Goal: Task Accomplishment & Management: Manage account settings

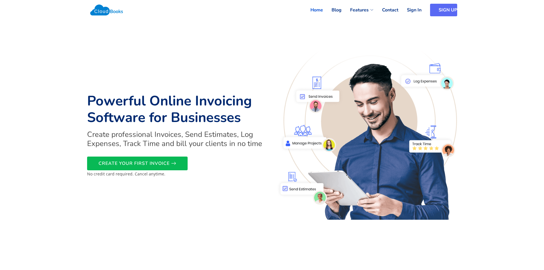
click at [440, 8] on link "SIGN UP" at bounding box center [443, 10] width 27 height 13
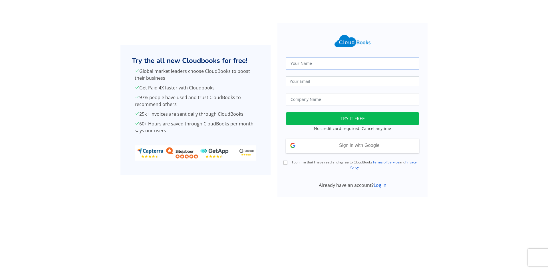
click at [332, 63] on input "text" at bounding box center [352, 63] width 133 height 12
type input "Beta Services"
click at [346, 83] on input "email" at bounding box center [352, 81] width 133 height 10
type input "[DOMAIN_NAME][EMAIL_ADDRESS][DOMAIN_NAME]"
click at [327, 99] on input "text" at bounding box center [352, 99] width 133 height 12
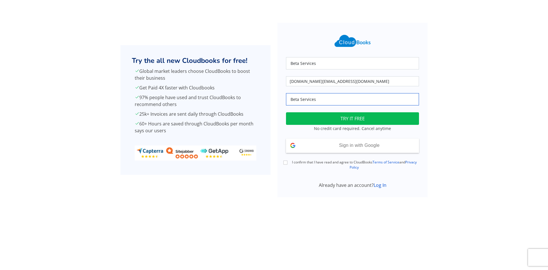
type input "Beta Services"
drag, startPoint x: 337, startPoint y: 63, endPoint x: 173, endPoint y: 61, distance: 164.8
click at [184, 63] on div "Try the all new Cloudbooks for free! Global market leaders choose CloudBooks to…" at bounding box center [274, 110] width 377 height 174
type input "[PERSON_NAME]"
click at [245, 214] on html "Try the all new Cloudbooks for free! Global market leaders choose CloudBooks to…" at bounding box center [274, 107] width 548 height 214
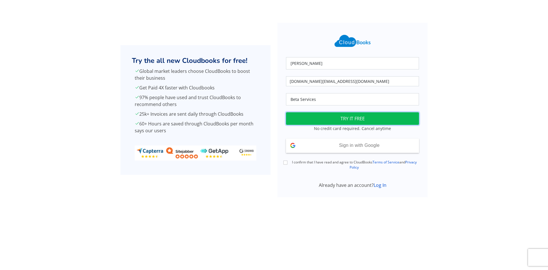
click at [352, 118] on button "TRY IT FREE" at bounding box center [352, 118] width 133 height 13
click at [286, 161] on input "I confirm that I have read and agree to CloudBooks Terms of Service and Privacy…" at bounding box center [286, 163] width 4 height 4
checkbox input "true"
click at [358, 118] on button "TRY IT FREE" at bounding box center [352, 118] width 133 height 13
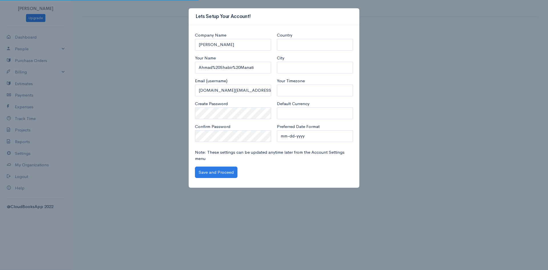
select select "Afghanistan"
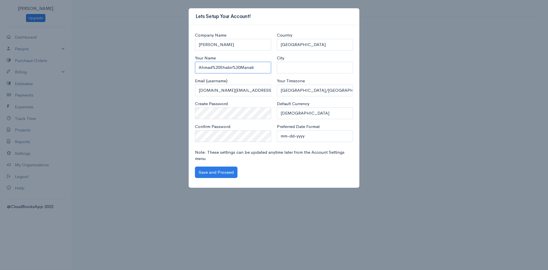
drag, startPoint x: 263, startPoint y: 70, endPoint x: 156, endPoint y: 69, distance: 106.6
click at [156, 69] on div "Lets Setup Your Account! Company Name Ahmad Shabir Manati Your Name Ahmad%20Sha…" at bounding box center [274, 135] width 548 height 270
type input "Ahmad Shabir Manati"
click at [288, 66] on input "City" at bounding box center [315, 68] width 76 height 12
type input "Kabul"
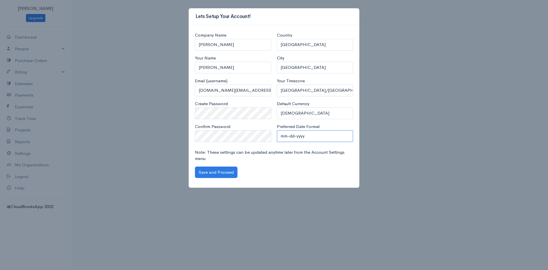
click at [295, 138] on select "mm-dd-yyyy mm/dd/yyyy dd-mm-yyyy dd/mm/yyyy yyyy-mm-dd yyyy/mm/dd" at bounding box center [315, 136] width 76 height 12
select select "dd-mm-yyyy"
click at [277, 130] on select "mm-dd-yyyy mm/dd/yyyy dd-mm-yyyy dd/mm/yyyy yyyy-mm-dd yyyy/mm/dd" at bounding box center [315, 136] width 76 height 12
click at [218, 169] on button "Save and Proceed" at bounding box center [216, 173] width 43 height 12
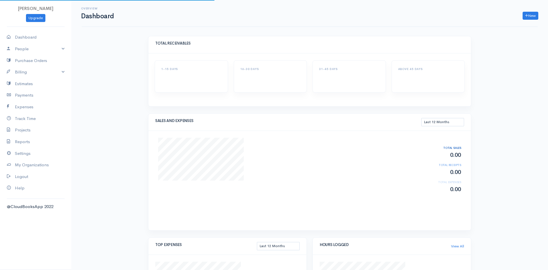
select select "365"
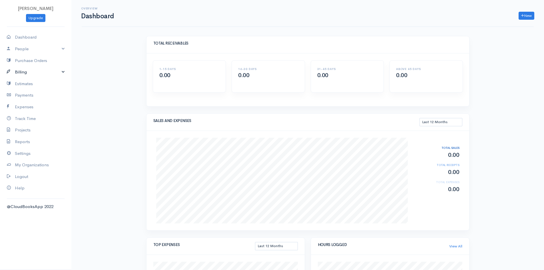
click at [60, 70] on link "Billing" at bounding box center [35, 72] width 71 height 12
click at [31, 60] on link "Purchase Orders" at bounding box center [35, 61] width 71 height 12
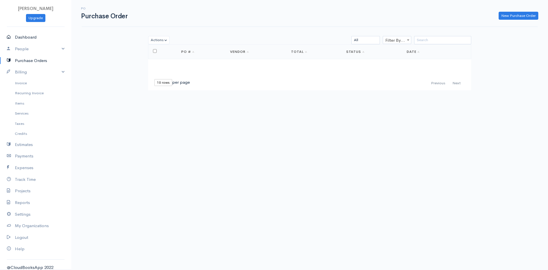
click at [29, 35] on link "Dashboard" at bounding box center [35, 37] width 71 height 12
select select "365"
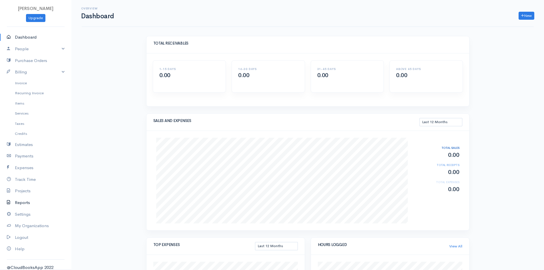
click at [26, 201] on link "Reports" at bounding box center [35, 203] width 71 height 12
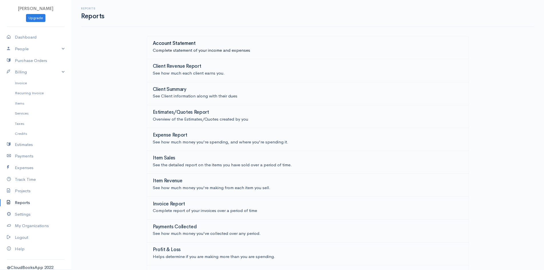
click at [220, 48] on p "Complete statement of your income and expenses" at bounding box center [308, 50] width 310 height 7
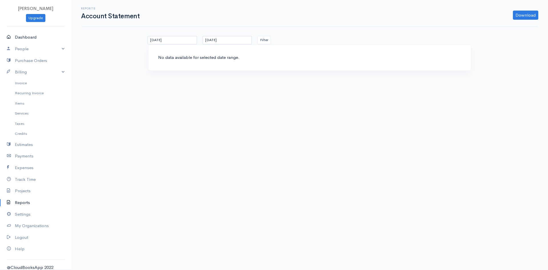
click at [32, 36] on link "Dashboard" at bounding box center [35, 37] width 71 height 12
select select "365"
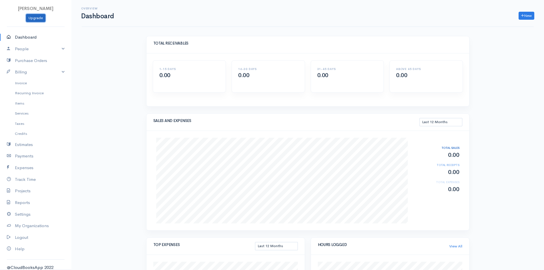
click at [37, 15] on link "Upgrade" at bounding box center [35, 18] width 19 height 8
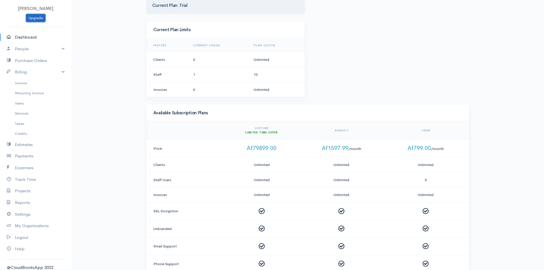
scroll to position [29, 0]
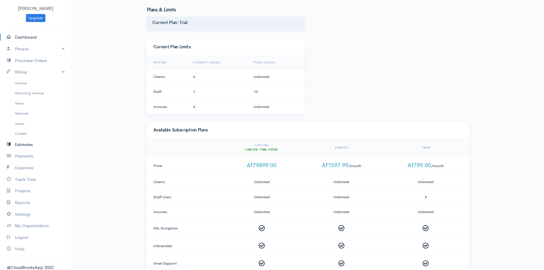
click at [23, 143] on link "Estimates" at bounding box center [35, 145] width 71 height 12
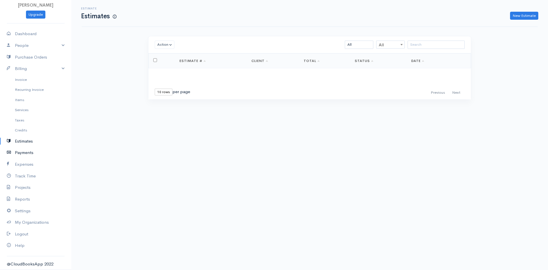
scroll to position [5, 0]
click at [25, 221] on link "My Organizations" at bounding box center [35, 221] width 71 height 12
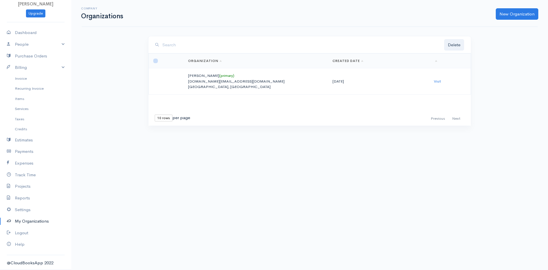
click at [156, 61] on input "checkbox" at bounding box center [155, 61] width 5 height 5
checkbox input "false"
click at [438, 80] on link "Visit" at bounding box center [437, 81] width 7 height 5
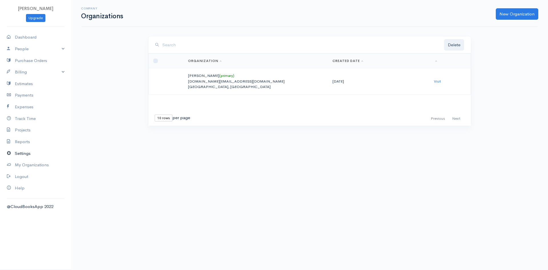
click at [19, 153] on link "Settings" at bounding box center [35, 154] width 71 height 12
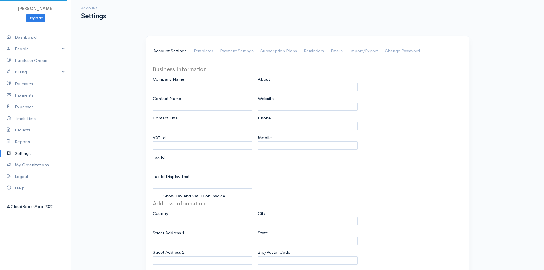
type input "[PERSON_NAME]"
type input "[DOMAIN_NAME][EMAIL_ADDRESS][DOMAIN_NAME]"
type input "Tax Id"
select select
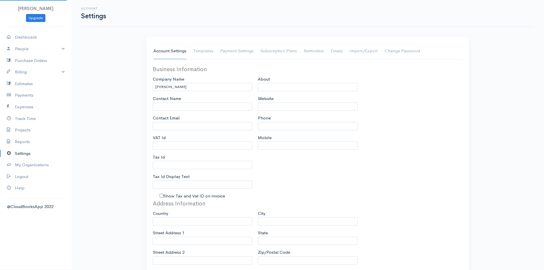
type input "[GEOGRAPHIC_DATA]"
select select "dd-mm-yyyy"
select select
type input "INVOICE"
type input "1"
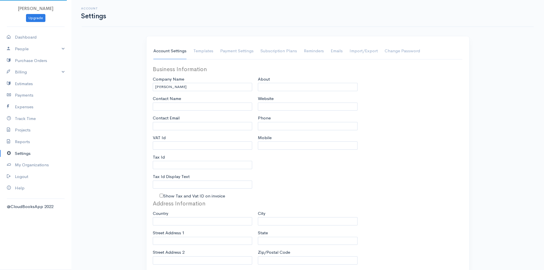
type input "1"
select select "3"
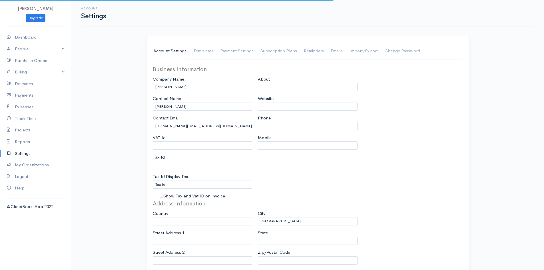
select select "[GEOGRAPHIC_DATA]"
select select "AFN"
drag, startPoint x: 202, startPoint y: 88, endPoint x: 111, endPoint y: 87, distance: 91.1
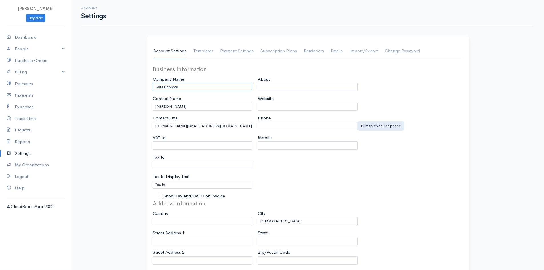
type input "Beta Services"
click at [271, 127] on input "Phone" at bounding box center [308, 126] width 100 height 8
type input "[PHONE_NUMBER]"
click at [274, 143] on input "Mobile" at bounding box center [308, 145] width 100 height 8
type input "[PHONE_NUMBER]"
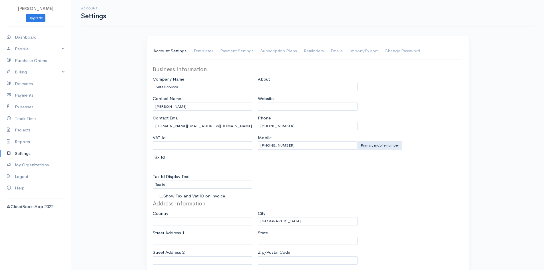
click at [296, 171] on div "About Website Phone +93783738318 Mobile +93745228222" at bounding box center [307, 132] width 105 height 134
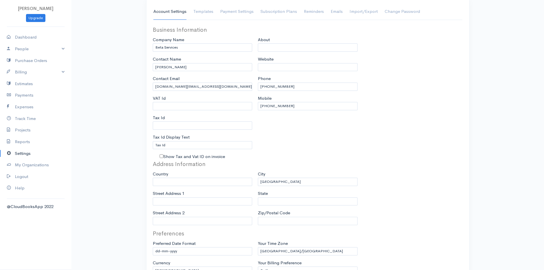
scroll to position [57, 0]
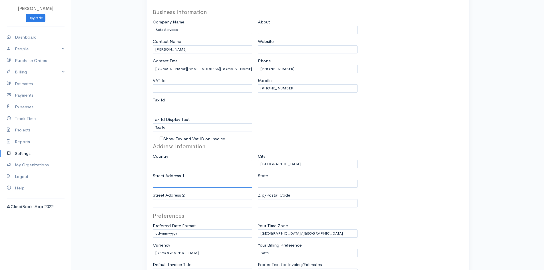
drag, startPoint x: 188, startPoint y: 183, endPoint x: 183, endPoint y: 183, distance: 5.1
click at [187, 183] on input "Street Address 1" at bounding box center [203, 184] width 100 height 8
type input "[PERSON_NAME], Qalay [GEOGRAPHIC_DATA]"
click at [295, 185] on input "State" at bounding box center [308, 184] width 100 height 8
type input "[GEOGRAPHIC_DATA]"
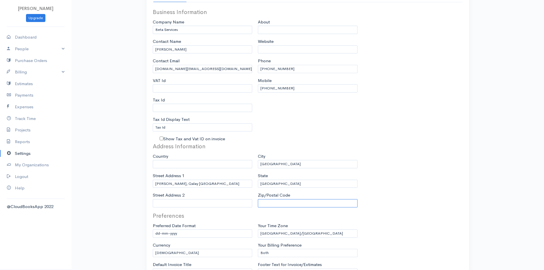
click at [283, 204] on input "Zip/Postal Code" at bounding box center [308, 203] width 100 height 8
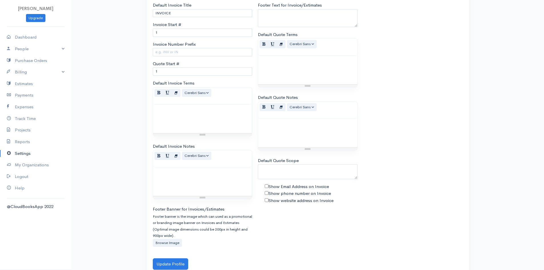
scroll to position [330, 0]
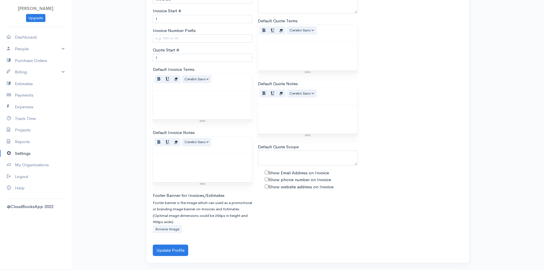
type input "1010"
click at [164, 228] on label "Browse Image" at bounding box center [167, 229] width 29 height 8
click at [0, 0] on input "Browse Image" at bounding box center [0, 0] width 0 height 0
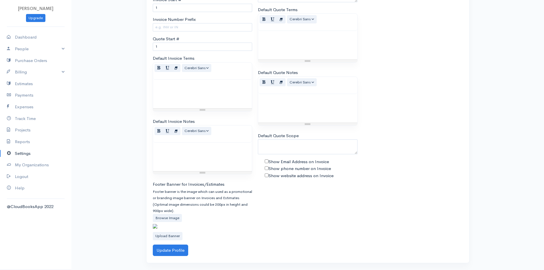
scroll to position [378, 0]
click at [171, 248] on button "Update Profile" at bounding box center [170, 251] width 35 height 12
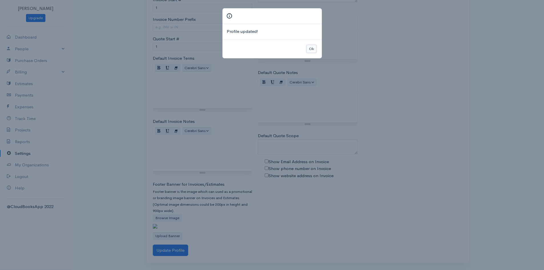
click at [310, 48] on button "Ok" at bounding box center [312, 49] width 10 height 8
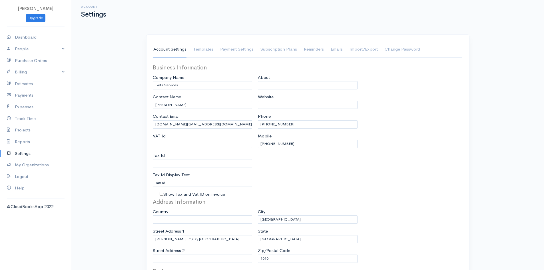
scroll to position [0, 0]
click at [210, 48] on link "Templates" at bounding box center [203, 51] width 20 height 16
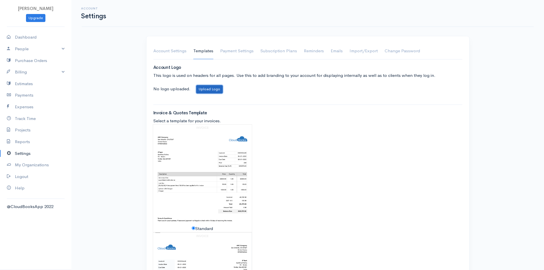
click at [208, 86] on button "Upload Logo" at bounding box center [209, 89] width 27 height 8
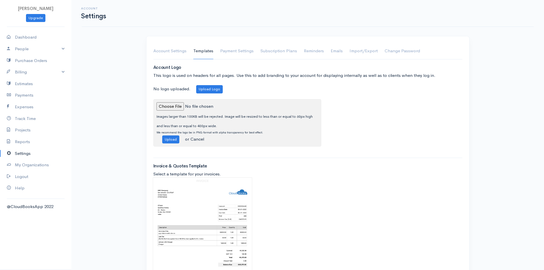
click at [167, 105] on input "file" at bounding box center [196, 106] width 78 height 8
type input "C:\fakepath\Beta Logo.jpg"
click at [168, 139] on button "Upload" at bounding box center [170, 139] width 17 height 8
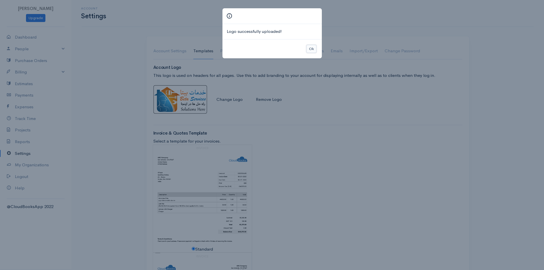
click at [311, 47] on button "Ok" at bounding box center [312, 49] width 10 height 8
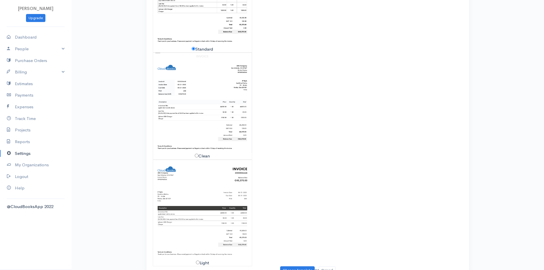
scroll to position [219, 0]
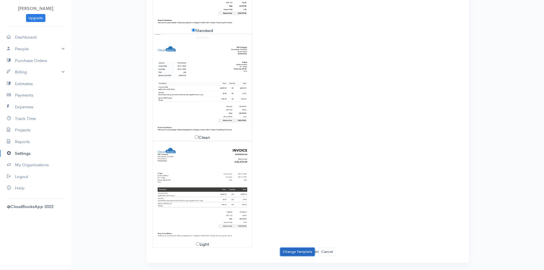
click at [295, 251] on button "Change Template" at bounding box center [297, 252] width 35 height 8
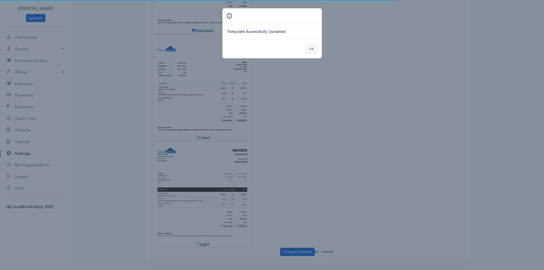
click at [313, 48] on button "Ok" at bounding box center [312, 49] width 10 height 8
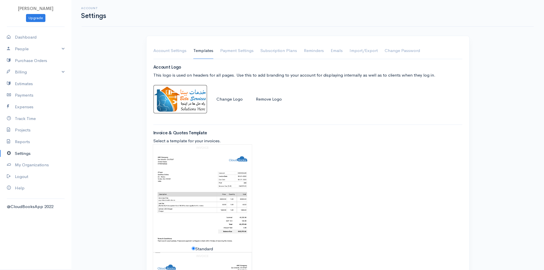
scroll to position [0, 0]
click at [246, 50] on link "Payment Settings" at bounding box center [236, 51] width 33 height 16
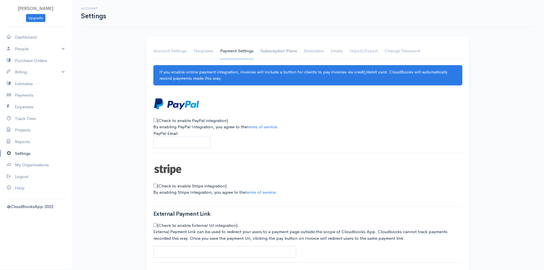
click at [280, 51] on link "Subscription Plans" at bounding box center [279, 51] width 37 height 16
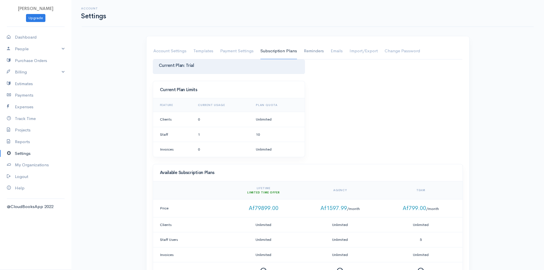
click at [314, 49] on link "Reminders" at bounding box center [314, 51] width 20 height 16
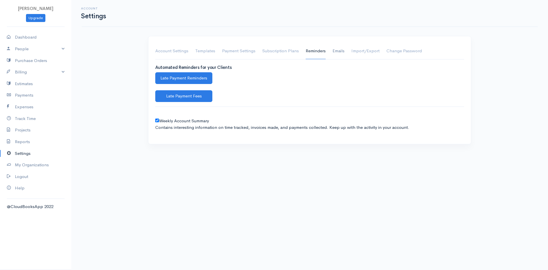
click at [341, 49] on link "Emails" at bounding box center [339, 51] width 12 height 16
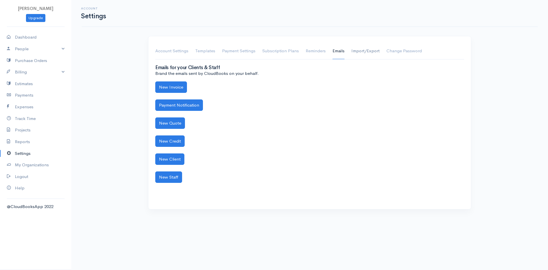
click at [371, 49] on link "Import/Export" at bounding box center [366, 51] width 28 height 16
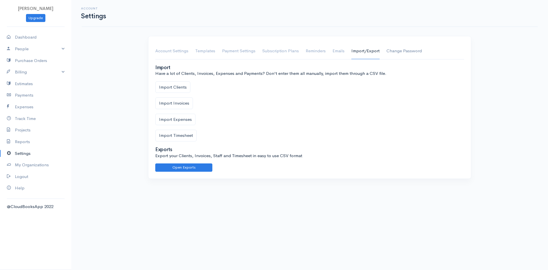
click at [392, 49] on link "Change Password" at bounding box center [404, 51] width 35 height 16
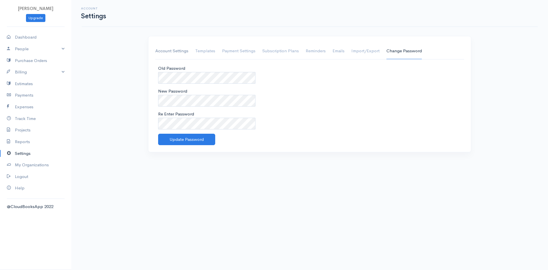
click at [160, 48] on link "Account Settings" at bounding box center [171, 51] width 33 height 16
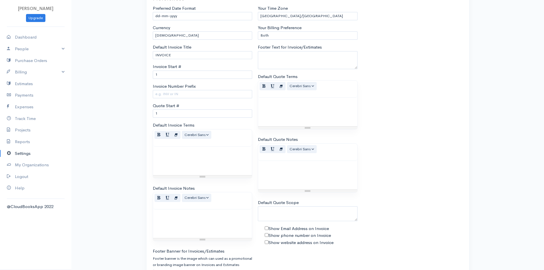
scroll to position [264, 0]
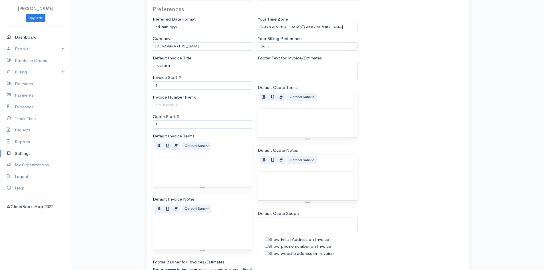
click at [30, 37] on link "Dashboard" at bounding box center [35, 37] width 71 height 12
select select "365"
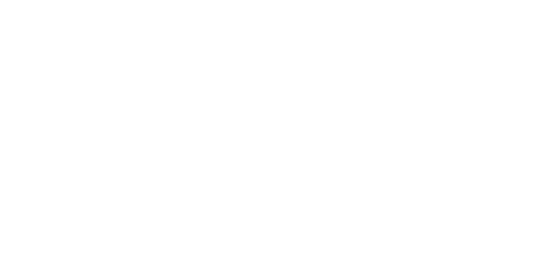
select select "365"
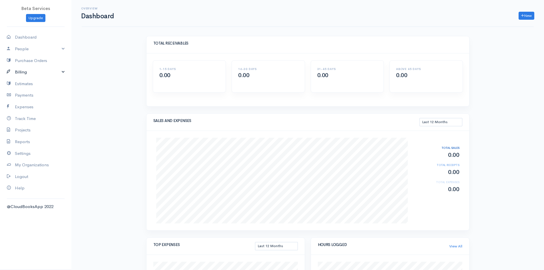
click at [27, 71] on link "Billing" at bounding box center [35, 72] width 71 height 12
click at [22, 83] on link "Invoice" at bounding box center [35, 83] width 71 height 10
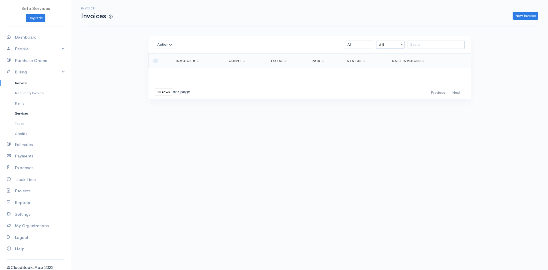
click at [24, 113] on link "Services" at bounding box center [35, 113] width 71 height 10
click at [28, 60] on link "Purchase Orders" at bounding box center [35, 61] width 71 height 12
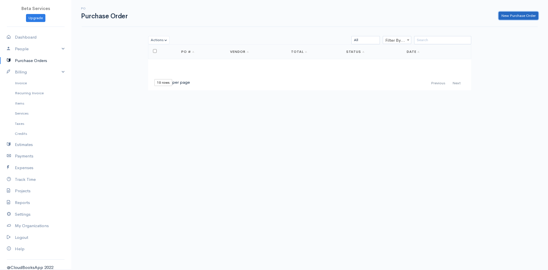
click at [514, 15] on link "New Purchase Order" at bounding box center [519, 16] width 40 height 8
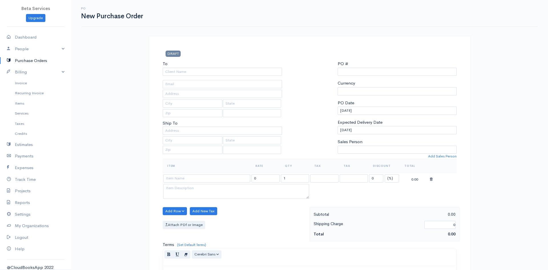
type input "0000000001"
select select "[GEOGRAPHIC_DATA]"
select select "AFN"
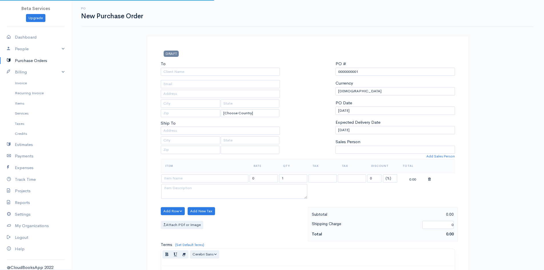
select select "[GEOGRAPHIC_DATA]"
click at [193, 71] on input "To" at bounding box center [220, 72] width 119 height 8
type input "Free Market"
click at [187, 93] on input "text" at bounding box center [220, 94] width 119 height 8
type input "K"
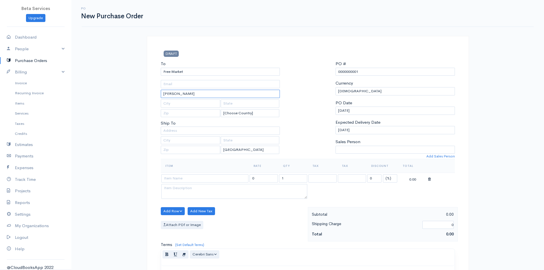
type input "[PERSON_NAME]"
click at [185, 102] on input "text" at bounding box center [191, 103] width 60 height 8
type input "Kabil"
click at [49, 59] on link "Purchase Orders" at bounding box center [35, 61] width 71 height 12
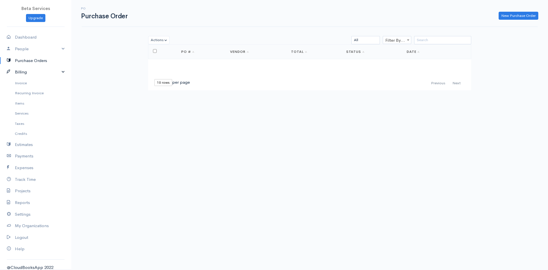
click at [57, 70] on link "Billing" at bounding box center [35, 72] width 71 height 12
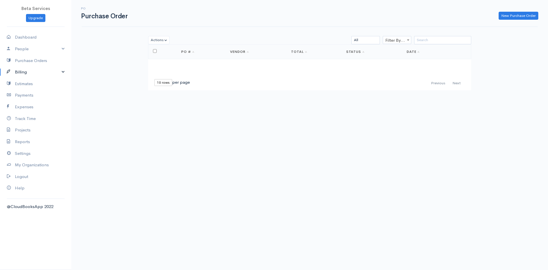
click at [57, 70] on link "Billing" at bounding box center [35, 72] width 71 height 12
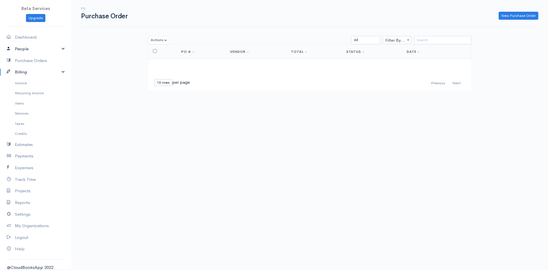
click at [54, 46] on link "People" at bounding box center [35, 49] width 71 height 12
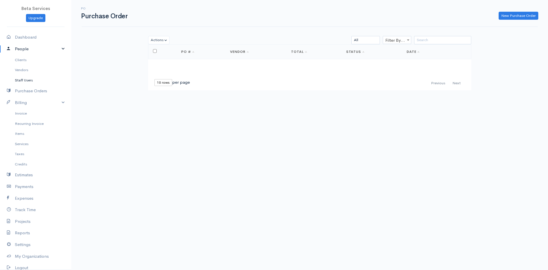
click at [23, 79] on link "Staff Users" at bounding box center [35, 80] width 71 height 10
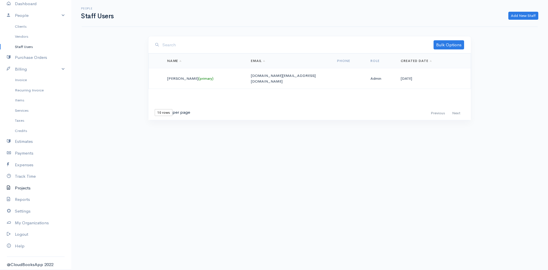
scroll to position [35, 0]
click at [42, 221] on link "My Organizations" at bounding box center [35, 222] width 71 height 12
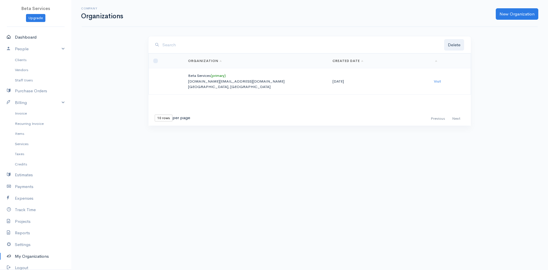
click at [27, 37] on link "Dashboard" at bounding box center [35, 37] width 71 height 12
select select "365"
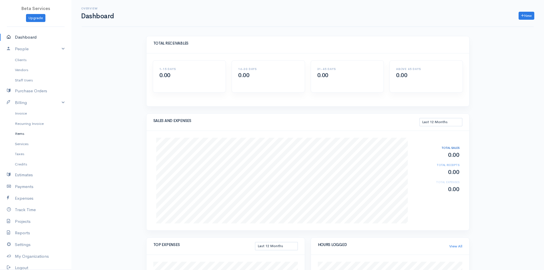
click at [19, 132] on link "Items" at bounding box center [35, 134] width 71 height 10
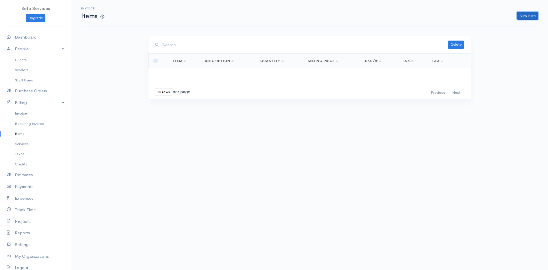
click at [529, 15] on link "New Item" at bounding box center [527, 16] width 21 height 8
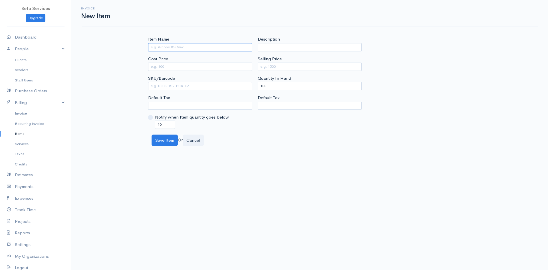
click at [167, 46] on input "Item Name" at bounding box center [200, 47] width 104 height 8
drag, startPoint x: 167, startPoint y: 47, endPoint x: 167, endPoint y: 44, distance: 3.4
click at [167, 44] on input "LNB Briket" at bounding box center [200, 47] width 104 height 8
drag, startPoint x: 172, startPoint y: 45, endPoint x: 159, endPoint y: 48, distance: 14.1
click at [159, 48] on input "LNB Briket" at bounding box center [200, 47] width 104 height 8
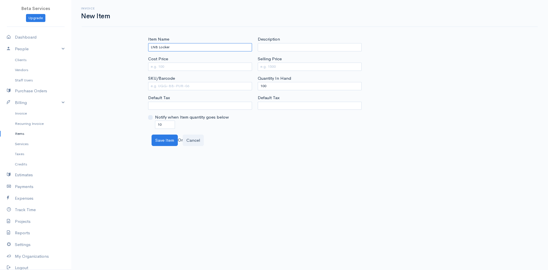
drag, startPoint x: 163, startPoint y: 47, endPoint x: 159, endPoint y: 47, distance: 4.3
click at [159, 47] on input "LNB Locker" at bounding box center [200, 47] width 104 height 8
type input "LNB Fitter"
click at [269, 47] on input "Description" at bounding box center [310, 47] width 104 height 8
click at [178, 63] on input "Cost Price" at bounding box center [200, 67] width 104 height 8
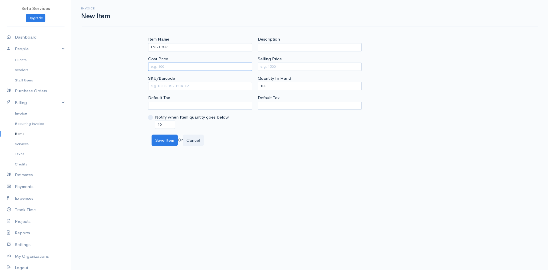
type input "-"
click at [186, 68] on input "Cost Price" at bounding box center [200, 67] width 104 height 8
click at [175, 67] on input "Cost Price" at bounding box center [200, 67] width 104 height 8
type input "16.5"
click at [290, 64] on input "Selling Price" at bounding box center [310, 67] width 104 height 8
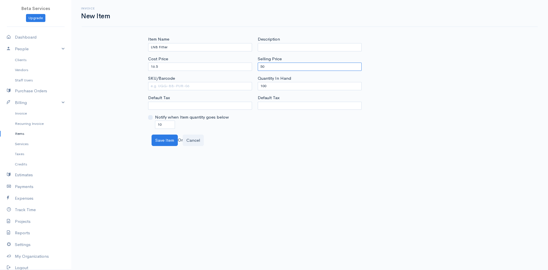
type input "50"
drag, startPoint x: 291, startPoint y: 85, endPoint x: 250, endPoint y: 87, distance: 40.6
click at [250, 87] on div "Item Name LNB Fitter Cost Price 16.5 SKU/Barcode Default Tax Notify when Item q…" at bounding box center [309, 82] width 329 height 93
type input "17"
drag, startPoint x: 165, startPoint y: 123, endPoint x: 135, endPoint y: 121, distance: 30.0
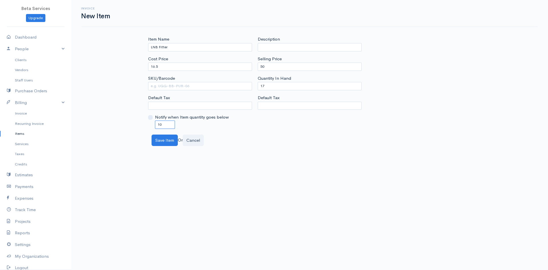
click at [135, 121] on div "Invoice New Item Item Name LNB Fitter Cost Price 16.5 SKU/Barcode Default Tax N…" at bounding box center [309, 73] width 477 height 146
type input "2"
click at [164, 139] on button "Save Item" at bounding box center [165, 141] width 26 height 12
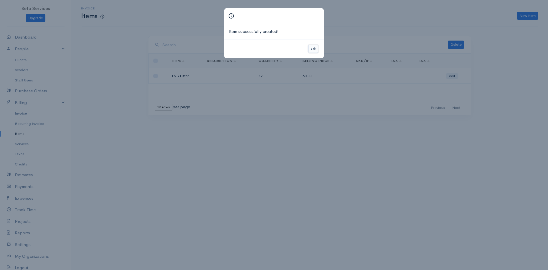
click at [312, 47] on button "Ok" at bounding box center [314, 49] width 10 height 8
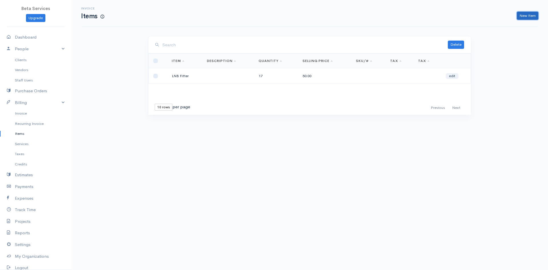
click at [534, 14] on link "New Item" at bounding box center [527, 16] width 21 height 8
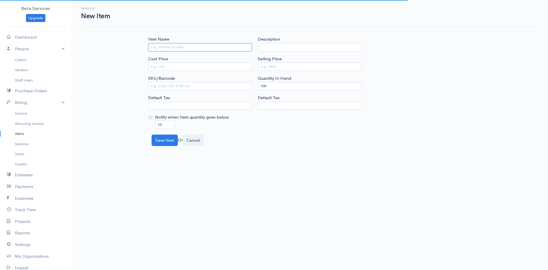
click at [182, 47] on input "Item Name" at bounding box center [200, 47] width 104 height 8
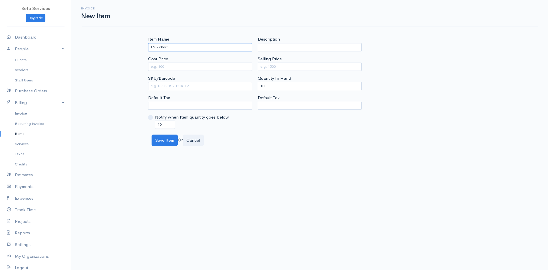
click at [160, 46] on input "LNB 2Port" at bounding box center [200, 47] width 104 height 8
type input "LNB 2 Port"
click at [172, 67] on input "Cost Price" at bounding box center [200, 67] width 104 height 8
type input "100"
click at [279, 66] on input "Selling Price" at bounding box center [310, 67] width 104 height 8
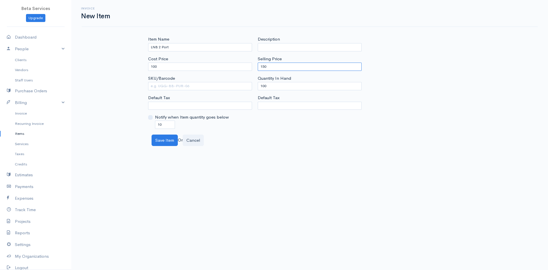
type input "150"
drag, startPoint x: 292, startPoint y: 87, endPoint x: 216, endPoint y: 87, distance: 76.3
click at [217, 87] on div "Item Name LNB 2 Port Cost Price 100 SKU/Barcode Default Tax Notify when Item qu…" at bounding box center [309, 82] width 329 height 93
type input "2"
drag, startPoint x: 164, startPoint y: 123, endPoint x: 143, endPoint y: 127, distance: 21.7
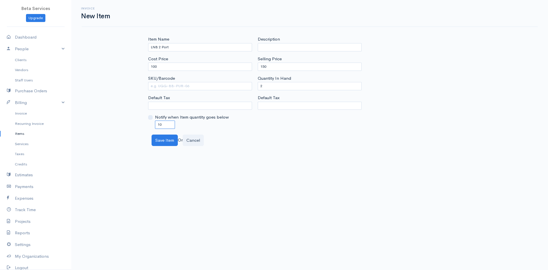
click at [143, 127] on div "Item Name LNB 2 Port Cost Price 100 SKU/Barcode Default Tax Notify when Item qu…" at bounding box center [310, 91] width 343 height 110
type input "1"
click at [165, 137] on button "Save Item" at bounding box center [165, 141] width 26 height 12
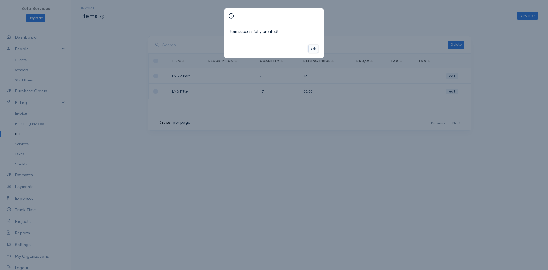
click at [312, 46] on button "Ok" at bounding box center [314, 49] width 10 height 8
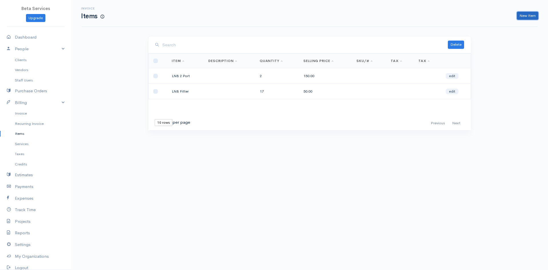
drag, startPoint x: 534, startPoint y: 13, endPoint x: 504, endPoint y: 27, distance: 32.5
click at [533, 13] on link "New Item" at bounding box center [527, 16] width 21 height 8
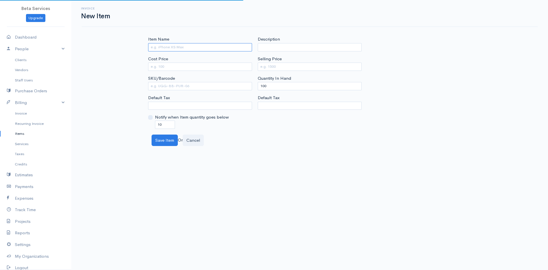
click at [175, 46] on input "Item Name" at bounding box center [200, 47] width 104 height 8
type input "LNB 4 Port"
click at [188, 69] on input "Cost Price" at bounding box center [200, 67] width 104 height 8
type input "180"
click at [288, 66] on input "Selling Price" at bounding box center [310, 67] width 104 height 8
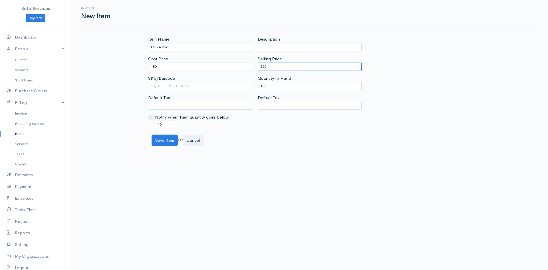
type input "250"
drag, startPoint x: 164, startPoint y: 124, endPoint x: 132, endPoint y: 125, distance: 32.0
click at [139, 127] on div "Item Name LNB 4 Port Cost Price 180 SKU/Barcode Default Tax Notify when Item qu…" at bounding box center [310, 91] width 343 height 110
type input "1"
drag, startPoint x: 277, startPoint y: 87, endPoint x: 233, endPoint y: 87, distance: 43.4
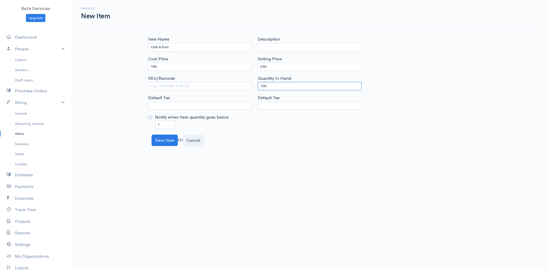
click at [233, 87] on div "Item Name LNB 4 Port Cost Price 180 SKU/Barcode Default Tax Notify when Item qu…" at bounding box center [309, 82] width 329 height 93
type input "2"
click at [164, 138] on button "Save Item" at bounding box center [165, 141] width 26 height 12
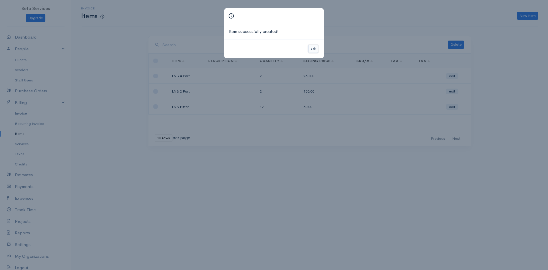
click at [317, 48] on button "Ok" at bounding box center [314, 49] width 10 height 8
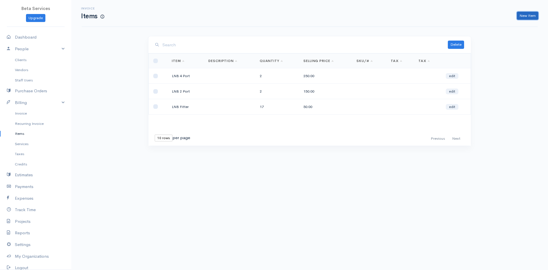
click at [531, 13] on link "New Item" at bounding box center [527, 16] width 21 height 8
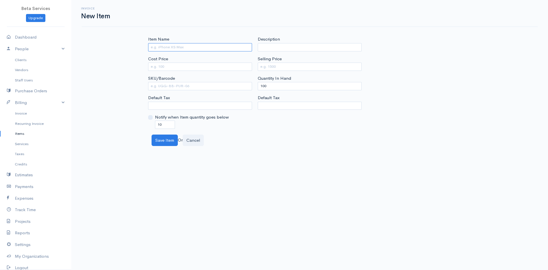
click at [187, 45] on input "Item Name" at bounding box center [200, 47] width 104 height 8
type input "LNB 1 Port"
click at [183, 64] on input "Cost Price" at bounding box center [200, 67] width 104 height 8
type input "50"
click at [284, 66] on input "Selling Price" at bounding box center [310, 67] width 104 height 8
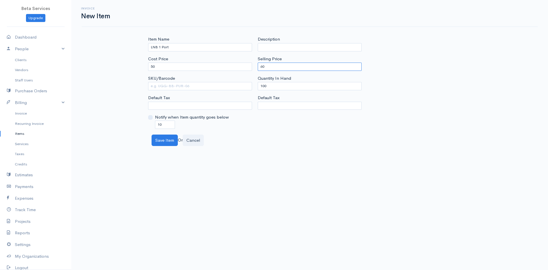
type input "60"
drag, startPoint x: 269, startPoint y: 85, endPoint x: 231, endPoint y: 89, distance: 38.3
click at [232, 89] on div "Item Name LNB 1 Port Cost Price 50 SKU/Barcode Default Tax Notify when Item qua…" at bounding box center [309, 82] width 329 height 93
type input "2"
drag, startPoint x: 161, startPoint y: 123, endPoint x: 141, endPoint y: 124, distance: 20.6
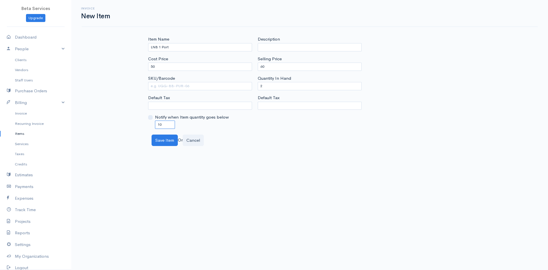
click at [149, 125] on div "Notify when Item quantity goes below 10" at bounding box center [200, 121] width 104 height 15
type input "1"
click at [161, 138] on button "Save Item" at bounding box center [165, 141] width 26 height 12
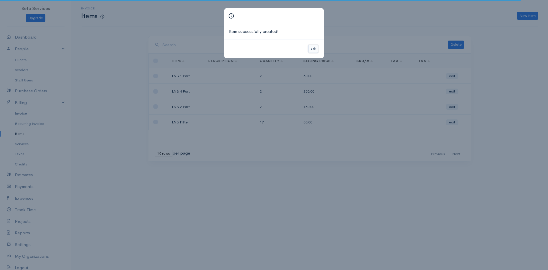
click at [312, 47] on button "Ok" at bounding box center [314, 49] width 10 height 8
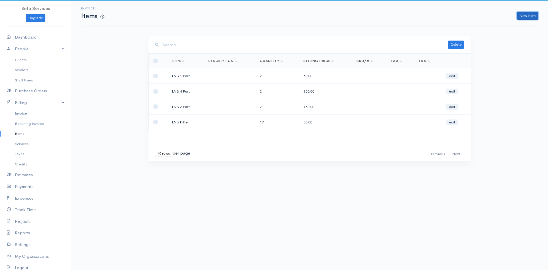
drag, startPoint x: 536, startPoint y: 14, endPoint x: 527, endPoint y: 18, distance: 9.5
click at [536, 14] on link "New Item" at bounding box center [527, 16] width 21 height 8
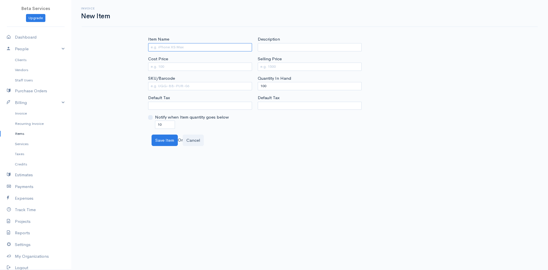
click at [196, 47] on input "Item Name" at bounding box center [200, 47] width 104 height 8
type input "Dish Antenna"
click at [170, 65] on input "Cost Price" at bounding box center [200, 67] width 104 height 8
type input "310"
click at [296, 66] on input "Selling Price" at bounding box center [310, 67] width 104 height 8
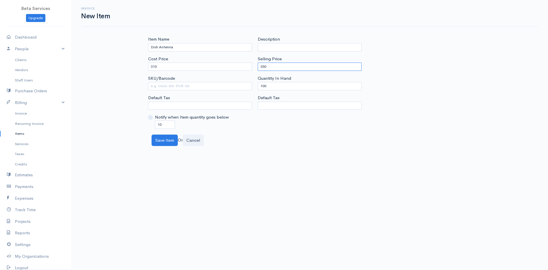
type input "350"
drag, startPoint x: 283, startPoint y: 87, endPoint x: 195, endPoint y: 84, distance: 88.3
click at [201, 85] on div "Item Name Dish Antenna Cost Price 310 SKU/Barcode Default Tax Notify when Item …" at bounding box center [309, 82] width 329 height 93
type input "2"
drag, startPoint x: 172, startPoint y: 123, endPoint x: 129, endPoint y: 127, distance: 43.0
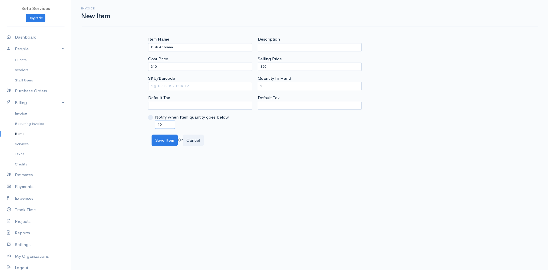
click at [129, 127] on div "Invoice New Item Item Name Dish Antenna Cost Price 310 SKU/Barcode Default Tax …" at bounding box center [309, 73] width 477 height 146
type input "1"
click at [164, 139] on button "Save Item" at bounding box center [165, 141] width 26 height 12
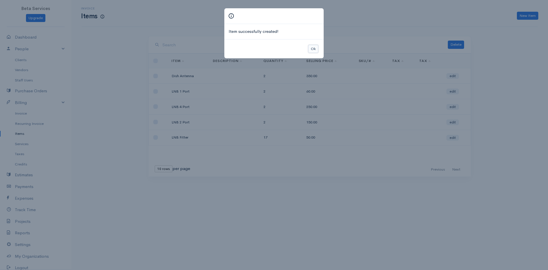
click at [313, 48] on button "Ok" at bounding box center [314, 49] width 10 height 8
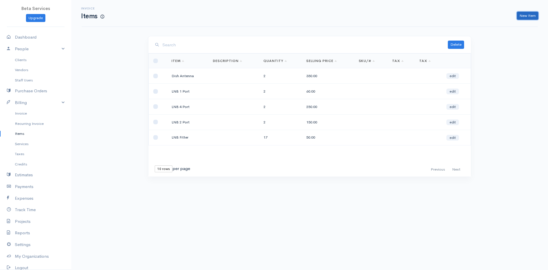
click at [525, 15] on link "New Item" at bounding box center [527, 16] width 21 height 8
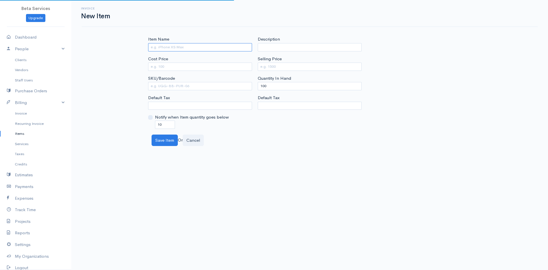
click at [181, 48] on input "Item Name" at bounding box center [200, 47] width 104 height 8
drag, startPoint x: 188, startPoint y: 49, endPoint x: 130, endPoint y: 48, distance: 58.0
click at [130, 48] on div "Invoice New Item Item Name DiSiqe Switch Cost Price SKU/Barcode Default Tax Not…" at bounding box center [309, 73] width 477 height 146
paste input "disque switch"
drag, startPoint x: 153, startPoint y: 46, endPoint x: 153, endPoint y: 53, distance: 6.3
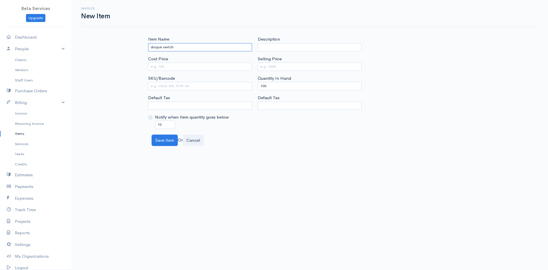
click at [153, 47] on input "disque switch" at bounding box center [200, 47] width 104 height 8
click at [165, 47] on input "Disque switch" at bounding box center [200, 47] width 104 height 8
click at [195, 47] on input "Disque Switch" at bounding box center [200, 47] width 104 height 8
type input "Disque Switch 4x1"
click at [169, 69] on input "Cost Price" at bounding box center [200, 67] width 104 height 8
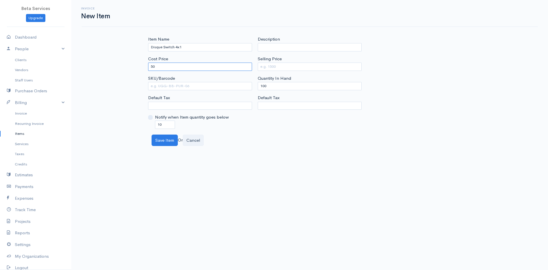
type input "50"
click at [289, 68] on input "Selling Price" at bounding box center [310, 67] width 104 height 8
drag, startPoint x: 273, startPoint y: 65, endPoint x: 250, endPoint y: 66, distance: 22.3
click at [250, 66] on div "Item Name Disque Switch 4x1 Cost Price 50 SKU/Barcode Default Tax Notify when I…" at bounding box center [309, 82] width 329 height 93
type input "100"
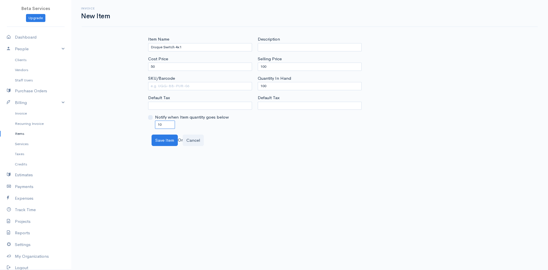
drag, startPoint x: 172, startPoint y: 127, endPoint x: 125, endPoint y: 117, distance: 48.1
click at [125, 117] on div "Invoice New Item Item Name Disque Switch 4x1 Cost Price 50 SKU/Barcode Default …" at bounding box center [309, 73] width 477 height 146
type input "1"
click at [285, 103] on select "Default Tax" at bounding box center [310, 106] width 104 height 8
click at [291, 107] on select "Default Tax" at bounding box center [310, 106] width 104 height 8
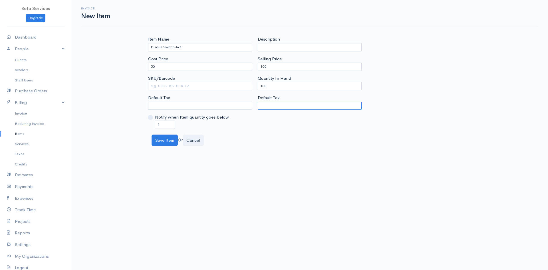
click at [290, 105] on select "Default Tax" at bounding box center [310, 106] width 104 height 8
drag, startPoint x: 236, startPoint y: 86, endPoint x: 208, endPoint y: 85, distance: 28.3
click at [213, 86] on div "Item Name Disque Switch 4x1 Cost Price 50 SKU/Barcode Default Tax Notify when I…" at bounding box center [309, 82] width 329 height 93
type input "6"
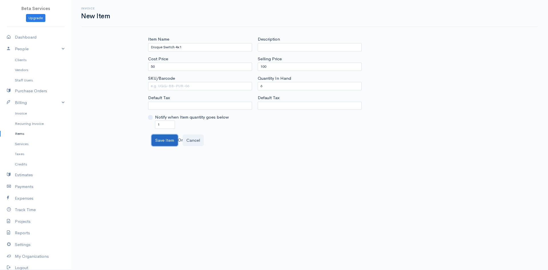
click at [161, 139] on button "Save Item" at bounding box center [165, 141] width 26 height 12
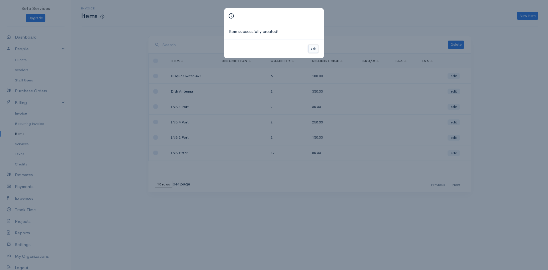
click at [314, 48] on button "Ok" at bounding box center [314, 49] width 10 height 8
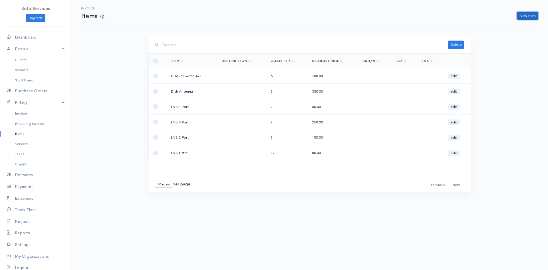
click at [529, 15] on link "New Item" at bounding box center [527, 16] width 21 height 8
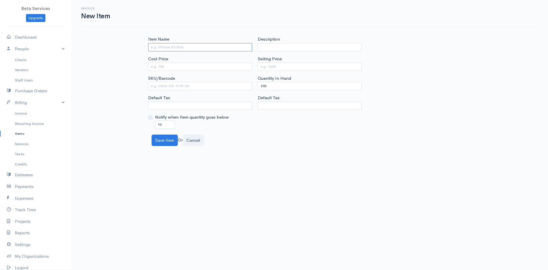
click at [195, 45] on input "Item Name" at bounding box center [200, 47] width 104 height 8
drag, startPoint x: 172, startPoint y: 47, endPoint x: 159, endPoint y: 51, distance: 13.0
click at [159, 51] on input "LNB Seser" at bounding box center [200, 47] width 104 height 8
type input "LNB Seser"
click at [449, 95] on div "Item Name LNB Seser Cost Price SKU/Barcode Default Tax Notify when Item quantit…" at bounding box center [309, 82] width 329 height 93
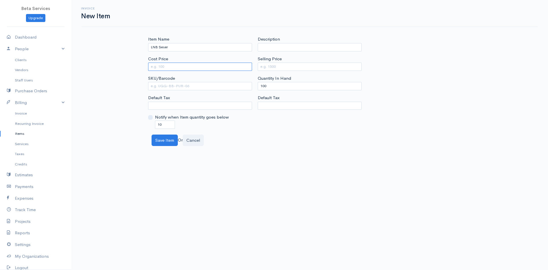
click at [174, 65] on input "Cost Price" at bounding box center [200, 67] width 104 height 8
type input "80"
click at [287, 63] on input "Selling Price" at bounding box center [310, 67] width 104 height 8
type input "150"
drag, startPoint x: 281, startPoint y: 87, endPoint x: 221, endPoint y: 87, distance: 60.0
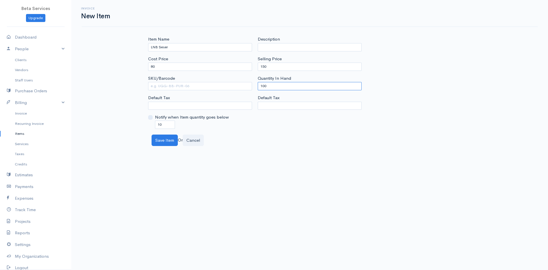
click at [221, 87] on div "Item Name LNB Seser Cost Price 80 SKU/Barcode Default Tax Notify when Item quan…" at bounding box center [309, 82] width 329 height 93
type input "6"
drag, startPoint x: 155, startPoint y: 124, endPoint x: 150, endPoint y: 125, distance: 4.7
click at [153, 125] on div "Notify when Item quantity goes below 10" at bounding box center [200, 121] width 104 height 15
type input "1"
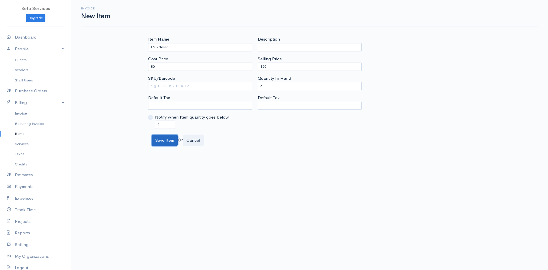
click at [163, 141] on button "Save Item" at bounding box center [165, 141] width 26 height 12
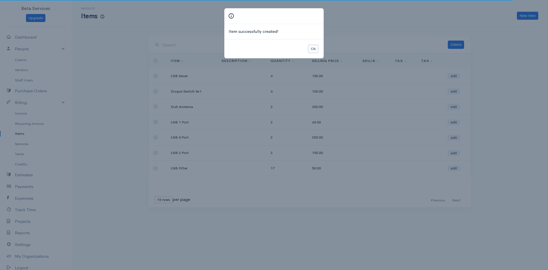
click at [317, 47] on button "Ok" at bounding box center [314, 49] width 10 height 8
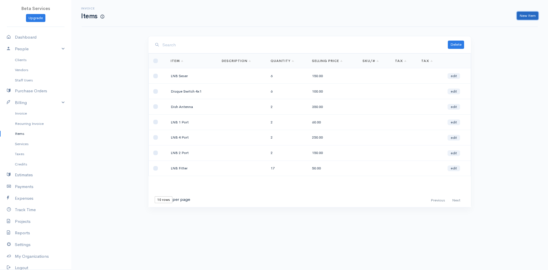
click at [524, 15] on link "New Item" at bounding box center [527, 16] width 21 height 8
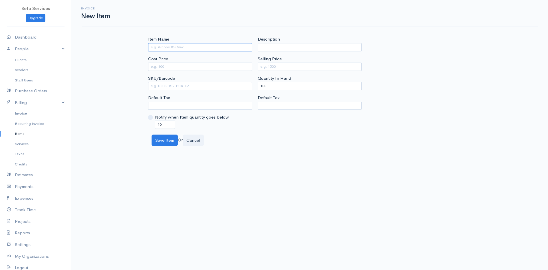
click at [163, 47] on input "Item Name" at bounding box center [200, 47] width 104 height 8
click at [149, 48] on input "Receiver" at bounding box center [200, 47] width 104 height 8
type input "Dish Antenna TV Receiver"
click at [177, 69] on input "Cost Price" at bounding box center [200, 67] width 104 height 8
type input "420"
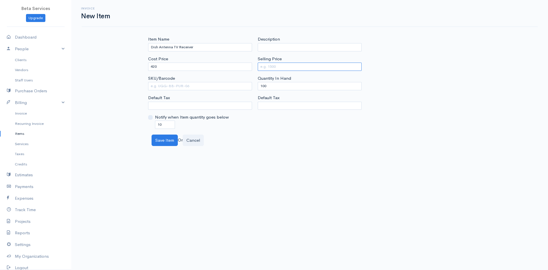
click at [285, 68] on input "Selling Price" at bounding box center [310, 67] width 104 height 8
type input "500"
drag, startPoint x: 281, startPoint y: 87, endPoint x: 211, endPoint y: 96, distance: 69.8
click at [218, 97] on div "Item Name Dish Antenna TV Receiver Cost Price 420 SKU/Barcode Default Tax Notif…" at bounding box center [309, 82] width 329 height 93
type input "1"
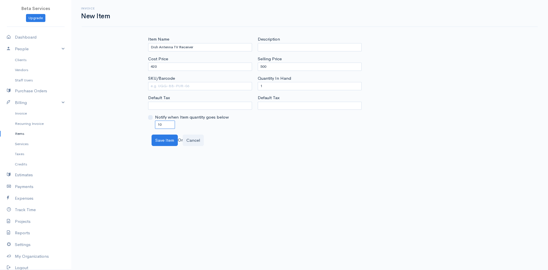
drag, startPoint x: 158, startPoint y: 129, endPoint x: 149, endPoint y: 129, distance: 8.6
click at [151, 129] on div "Notify when Item quantity goes below 10" at bounding box center [200, 121] width 104 height 15
drag, startPoint x: 163, startPoint y: 123, endPoint x: 140, endPoint y: 128, distance: 24.0
click at [140, 128] on div "Item Name Dish Antenna TV Receiver Cost Price 420 SKU/Barcode Default Tax Notif…" at bounding box center [310, 91] width 343 height 110
type input "1"
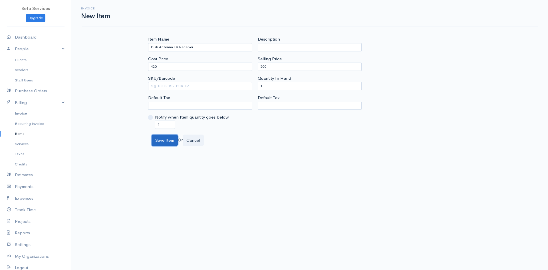
click at [164, 139] on button "Save Item" at bounding box center [165, 141] width 26 height 12
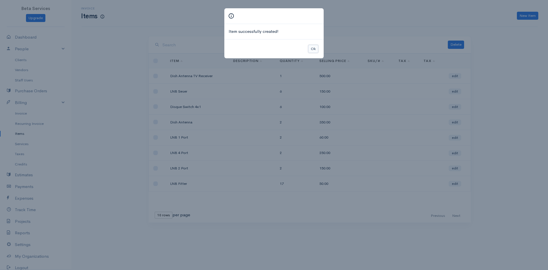
click at [313, 47] on button "Ok" at bounding box center [314, 49] width 10 height 8
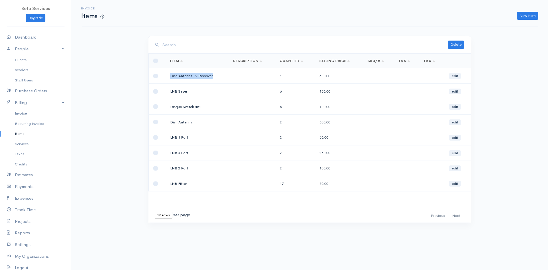
drag, startPoint x: 222, startPoint y: 73, endPoint x: 168, endPoint y: 77, distance: 54.1
click at [168, 77] on td "Dish Antenna TV Receiver" at bounding box center [197, 75] width 63 height 15
copy td "Dish Antenna TV Receiver"
click at [528, 13] on link "New Item" at bounding box center [527, 16] width 21 height 8
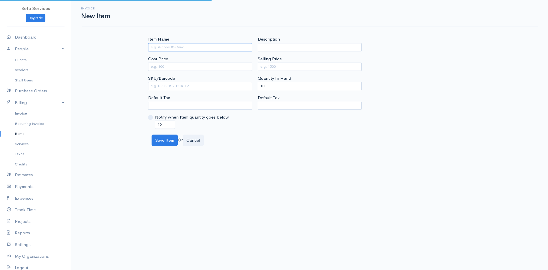
click at [167, 45] on input "Item Name" at bounding box center [200, 47] width 104 height 8
paste input "Dish Antenna TV Receiver"
type input "Dish Antenna TV Receiver Star Sat Red"
click at [171, 68] on input "Cost Price" at bounding box center [200, 67] width 104 height 8
type input "4"
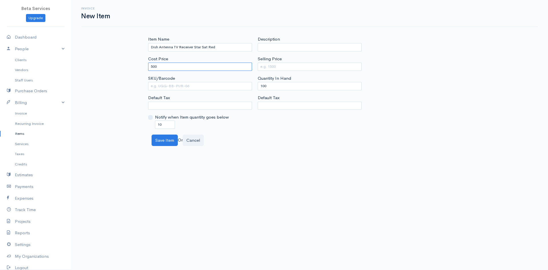
type input "500"
click at [281, 67] on input "Selling Price" at bounding box center [310, 67] width 104 height 8
type input "750"
drag, startPoint x: 288, startPoint y: 85, endPoint x: 97, endPoint y: 88, distance: 190.8
click at [123, 88] on div "Invoice New Item Item Name Dish Antenna TV Receiver Star Sat Red Cost Price 500…" at bounding box center [309, 73] width 477 height 146
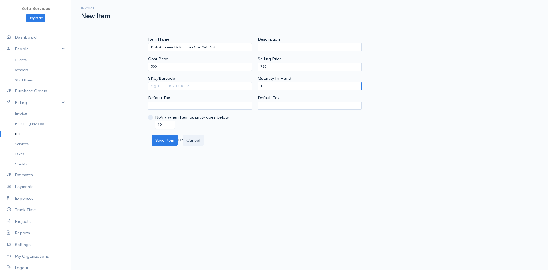
type input "1"
drag, startPoint x: 165, startPoint y: 125, endPoint x: 121, endPoint y: 125, distance: 44.0
click at [121, 125] on div "Invoice New Item Item Name Dish Antenna TV Receiver Star Sat Red Cost Price 500…" at bounding box center [309, 73] width 477 height 146
type input "1"
drag, startPoint x: 268, startPoint y: 85, endPoint x: 235, endPoint y: 90, distance: 33.5
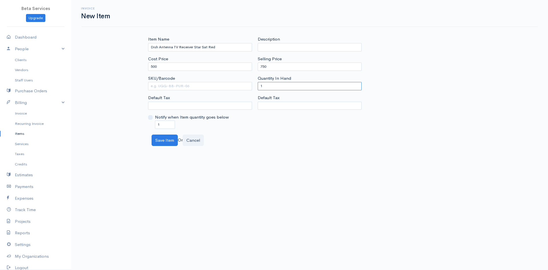
click at [235, 90] on div "Item Name Dish Antenna TV Receiver Star Sat Red Cost Price 500 SKU/Barcode Defa…" at bounding box center [309, 82] width 329 height 93
type input "2"
click at [286, 143] on div "Save Item Or Cancel" at bounding box center [310, 141] width 322 height 12
click at [166, 139] on button "Save Item" at bounding box center [165, 141] width 26 height 12
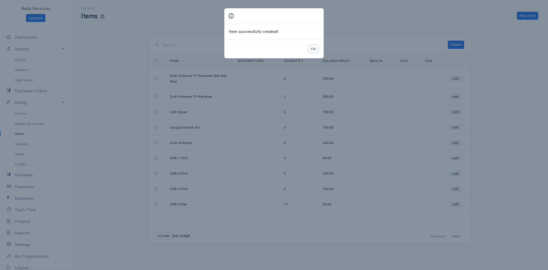
click at [311, 49] on button "Ok" at bounding box center [314, 49] width 10 height 8
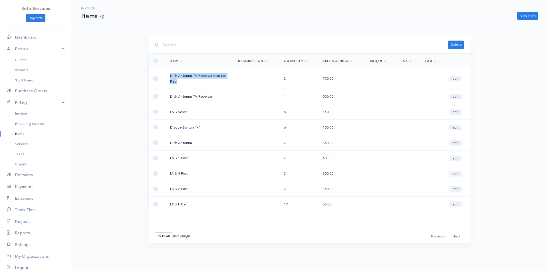
drag, startPoint x: 185, startPoint y: 82, endPoint x: 161, endPoint y: 78, distance: 24.4
click at [161, 79] on tr "Dish Antenna TV Receiver Star Sat Red 2 750.00 edit" at bounding box center [310, 78] width 323 height 21
copy tr "Dish Antenna TV Receiver Star Sat Red"
click at [456, 95] on link "edit" at bounding box center [456, 97] width 13 height 6
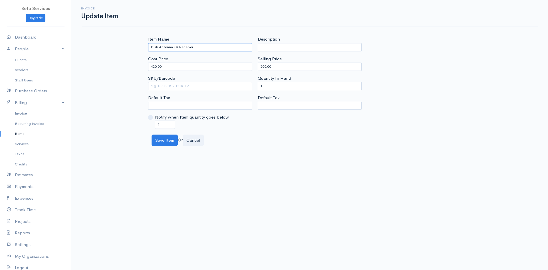
click at [212, 49] on input "Dish Antenna TV Receiver" at bounding box center [200, 47] width 104 height 8
type input "Dish Antenna TV Receiver Star Gold"
click at [165, 140] on button "Save Item" at bounding box center [165, 141] width 26 height 12
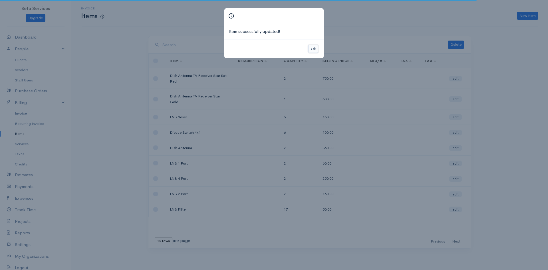
click at [313, 47] on button "Ok" at bounding box center [314, 49] width 10 height 8
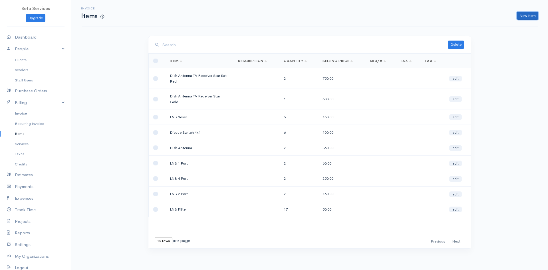
click at [530, 14] on link "New Item" at bounding box center [527, 16] width 21 height 8
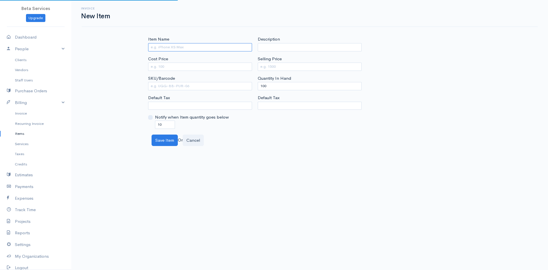
click at [183, 46] on input "Item Name" at bounding box center [200, 47] width 104 height 8
paste input "Dish Antenna TV Receiver Star Sat Red"
drag, startPoint x: 159, startPoint y: 47, endPoint x: 124, endPoint y: 47, distance: 34.6
click at [125, 47] on div "Invoice New Item Item Name Dish Antenna TV Receiver Star Sat Red Cost Price SKU…" at bounding box center [309, 73] width 477 height 146
click at [231, 49] on input "Dish Antenna TV Receiver Star Sat Red" at bounding box center [200, 47] width 104 height 8
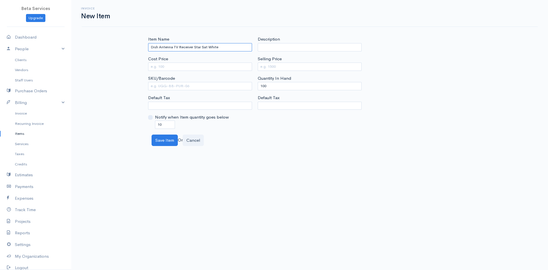
type input "Dish Antenna TV Receiver Star Sat White"
click at [178, 61] on div "Cost Price" at bounding box center [200, 63] width 104 height 15
click at [180, 65] on input "Cost Price" at bounding box center [200, 67] width 104 height 8
type input "520"
click at [300, 66] on input "Selling Price" at bounding box center [310, 67] width 104 height 8
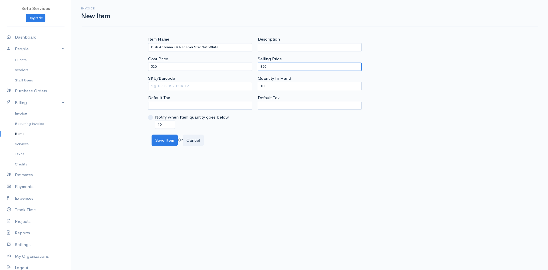
type input "850"
drag, startPoint x: 293, startPoint y: 82, endPoint x: 251, endPoint y: 93, distance: 43.2
click at [251, 93] on div "Item Name Dish Antenna TV Receiver Star Sat White Cost Price 520 SKU/Barcode De…" at bounding box center [309, 82] width 329 height 93
type input "1"
click at [160, 105] on select "Default Tax" at bounding box center [200, 106] width 104 height 8
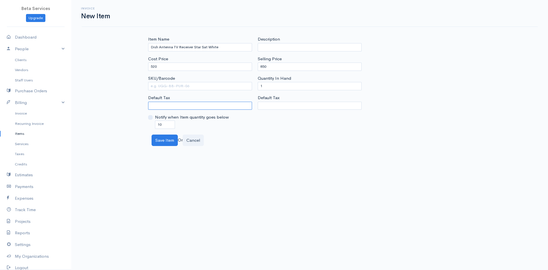
click at [181, 108] on select "Default Tax" at bounding box center [200, 106] width 104 height 8
click at [173, 107] on select "Default Tax" at bounding box center [200, 106] width 104 height 8
click at [173, 105] on select "Default Tax" at bounding box center [200, 106] width 104 height 8
drag, startPoint x: 164, startPoint y: 123, endPoint x: 142, endPoint y: 130, distance: 23.2
click at [146, 132] on div "Item Name Dish Antenna TV Receiver Star Sat White Cost Price 520 SKU/Barcode De…" at bounding box center [310, 91] width 343 height 110
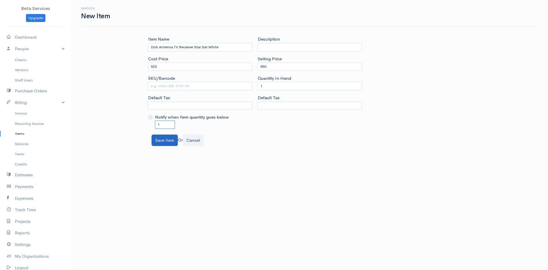
type input "1"
click at [167, 140] on button "Save Item" at bounding box center [165, 141] width 26 height 12
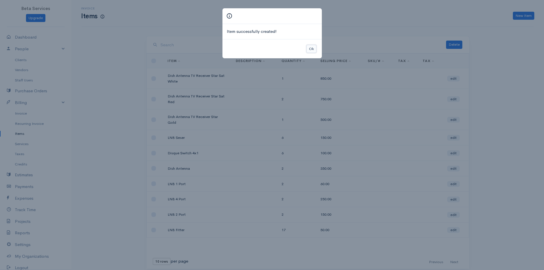
click at [313, 50] on button "Ok" at bounding box center [312, 49] width 10 height 8
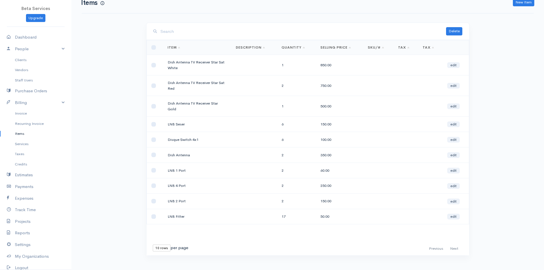
scroll to position [20, 0]
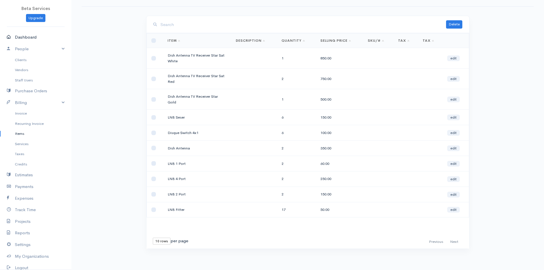
click at [27, 35] on link "Dashboard" at bounding box center [35, 37] width 71 height 12
select select "365"
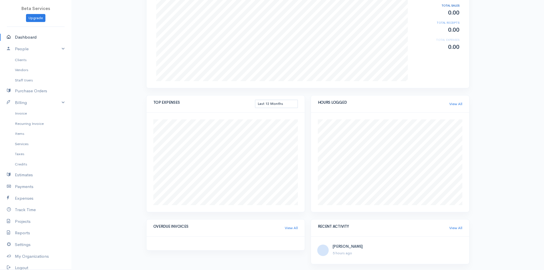
scroll to position [143, 0]
click at [20, 173] on link "Estimates" at bounding box center [35, 175] width 71 height 12
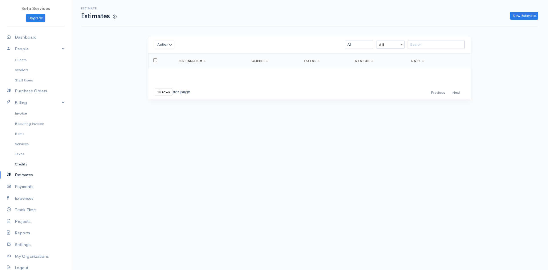
click at [21, 163] on link "Credits" at bounding box center [35, 164] width 71 height 10
click at [29, 35] on link "Dashboard" at bounding box center [35, 37] width 71 height 12
select select "365"
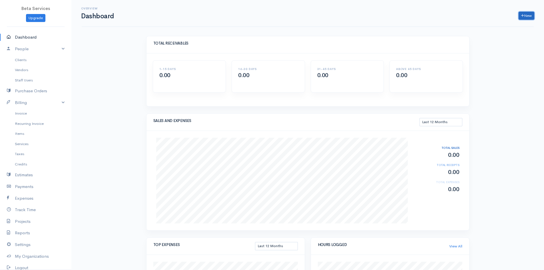
click at [526, 15] on link "New" at bounding box center [527, 16] width 16 height 8
click at [108, 59] on div "Overview Dashboard New Invoice Client Quote Project Invoices Quotes Clients Exp…" at bounding box center [307, 206] width 473 height 413
click at [28, 144] on link "Services" at bounding box center [35, 144] width 71 height 10
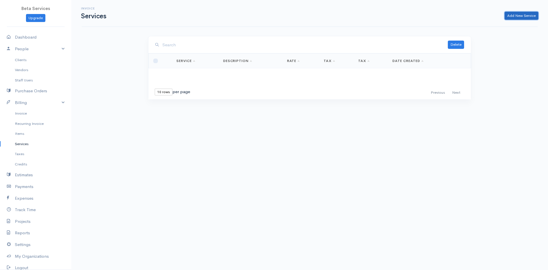
click at [527, 15] on link "Add New Service" at bounding box center [522, 16] width 34 height 8
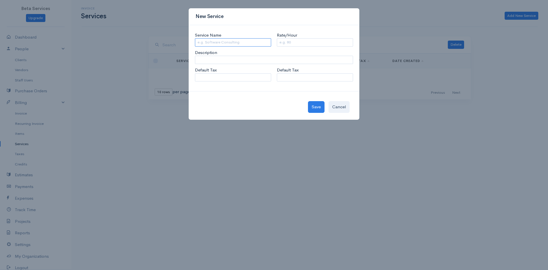
click at [220, 42] on input "Service Name" at bounding box center [233, 42] width 76 height 8
type input "Dish Antenna Installation"
click at [284, 42] on input "Rate/Hour" at bounding box center [315, 42] width 76 height 8
type input "150"
click at [319, 105] on button "Save" at bounding box center [316, 107] width 17 height 12
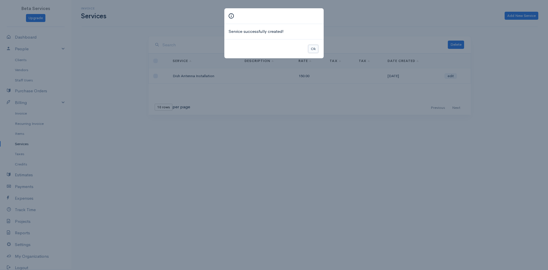
click at [315, 47] on button "Ok" at bounding box center [314, 49] width 10 height 8
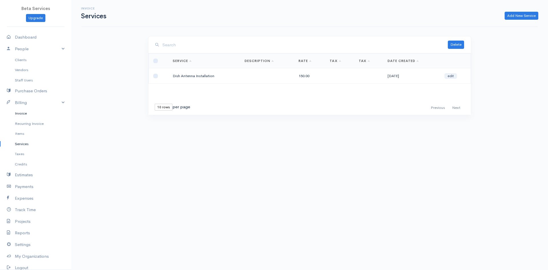
click at [21, 111] on link "Invoice" at bounding box center [35, 113] width 71 height 10
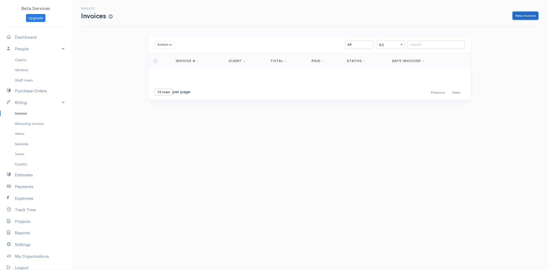
click at [524, 13] on link "New Invoice" at bounding box center [526, 16] width 26 height 8
select select "[GEOGRAPHIC_DATA]"
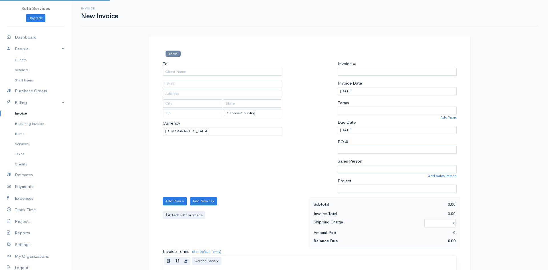
type input "0000000001"
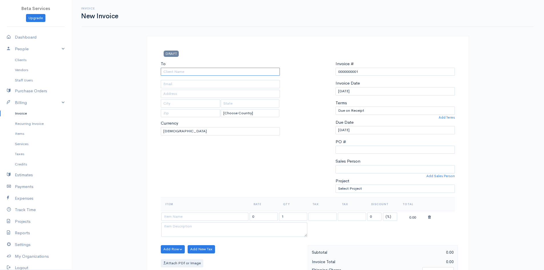
click at [191, 71] on input "To" at bounding box center [220, 72] width 119 height 8
type input "Kaka Jawad"
click at [200, 93] on input "text" at bounding box center [220, 94] width 119 height 8
type input "[PERSON_NAME]"
click at [181, 105] on input "text" at bounding box center [191, 103] width 60 height 8
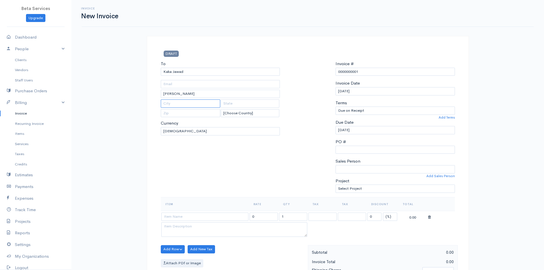
type input "Kabil"
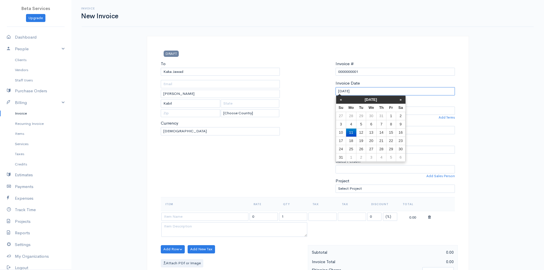
click at [369, 93] on input "[DATE]" at bounding box center [395, 91] width 119 height 8
click at [295, 97] on div at bounding box center [308, 129] width 50 height 137
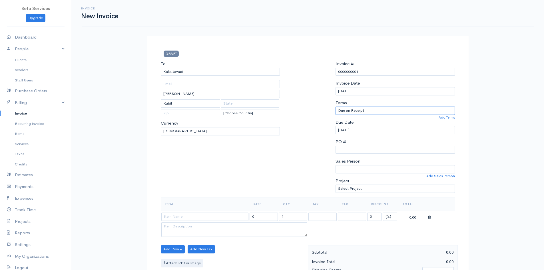
click at [430, 112] on select "Due on Receipt After 7 days After 15 days After 30 days After 45 days After 60 …" at bounding box center [395, 111] width 119 height 8
click at [313, 115] on div at bounding box center [308, 129] width 50 height 137
click at [392, 107] on select "Due on Receipt After 7 days After 15 days After 30 days After 45 days After 60 …" at bounding box center [395, 111] width 119 height 8
click at [329, 130] on div at bounding box center [308, 129] width 50 height 137
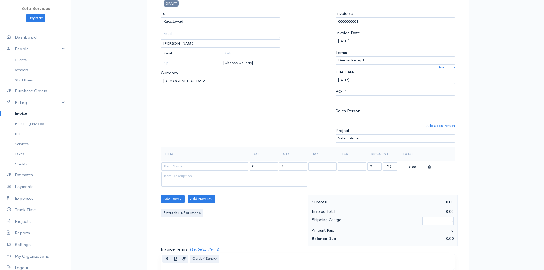
scroll to position [57, 0]
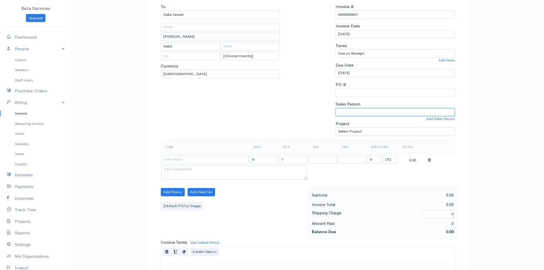
click at [369, 112] on select "Sales Person" at bounding box center [395, 112] width 119 height 8
click at [262, 87] on div "To [GEOGRAPHIC_DATA] [GEOGRAPHIC_DATA] [GEOGRAPHIC_DATA] [GEOGRAPHIC_DATA] [GEO…" at bounding box center [220, 71] width 125 height 137
click at [439, 118] on link "Add Sales Person" at bounding box center [440, 118] width 29 height 5
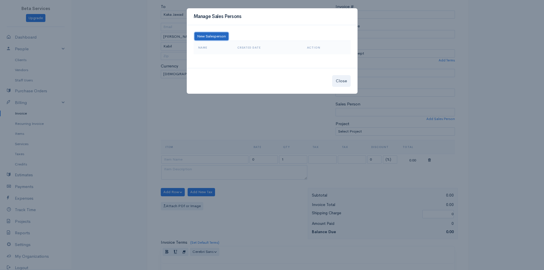
click at [207, 35] on button "New Salesperson" at bounding box center [212, 36] width 34 height 8
click at [233, 33] on input at bounding box center [234, 36] width 57 height 8
type input "[PERSON_NAME]"
click at [272, 33] on button "Save" at bounding box center [270, 36] width 13 height 8
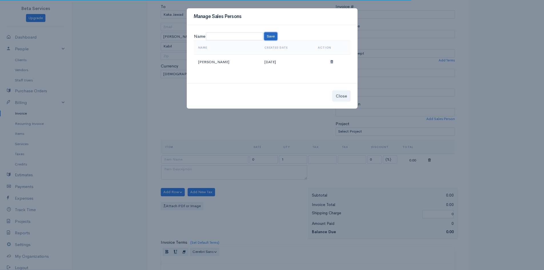
select select "[PERSON_NAME]"
click at [237, 38] on input at bounding box center [234, 36] width 57 height 8
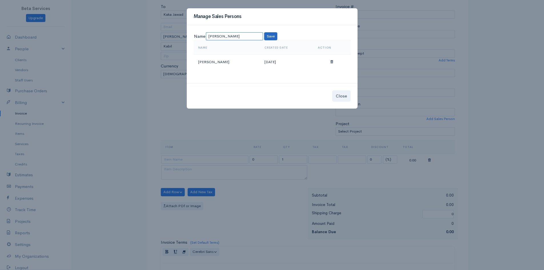
type input "[PERSON_NAME]"
click at [267, 34] on button "Save" at bounding box center [270, 36] width 13 height 8
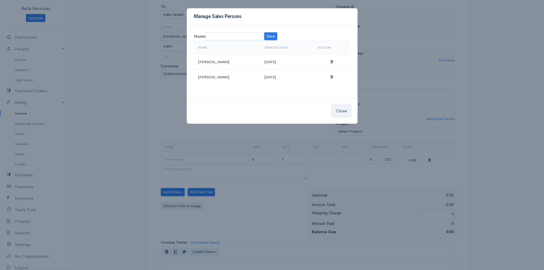
click at [341, 111] on button "Close" at bounding box center [341, 111] width 19 height 12
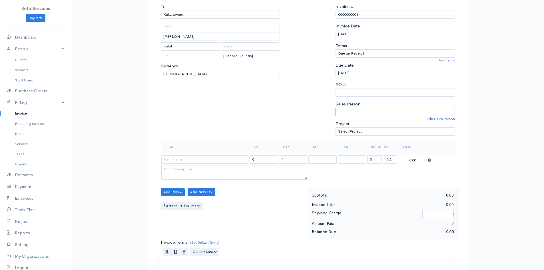
click at [411, 115] on select "[PERSON_NAME] [PERSON_NAME]" at bounding box center [395, 112] width 119 height 8
select select "[PERSON_NAME]"
click at [336, 108] on select "[PERSON_NAME] [PERSON_NAME]" at bounding box center [395, 112] width 119 height 8
click at [386, 131] on select "Select Project" at bounding box center [395, 131] width 119 height 8
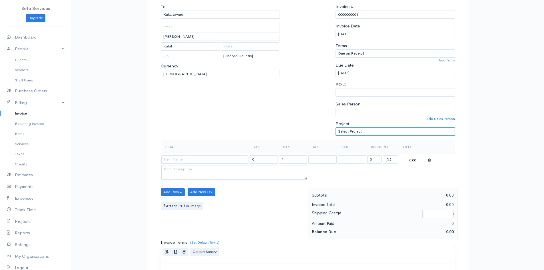
click at [386, 131] on select "Select Project" at bounding box center [395, 131] width 119 height 8
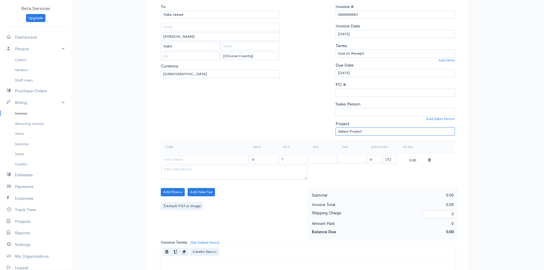
click at [386, 131] on select "Select Project" at bounding box center [395, 131] width 119 height 8
click at [387, 131] on select "Select Project" at bounding box center [395, 131] width 119 height 8
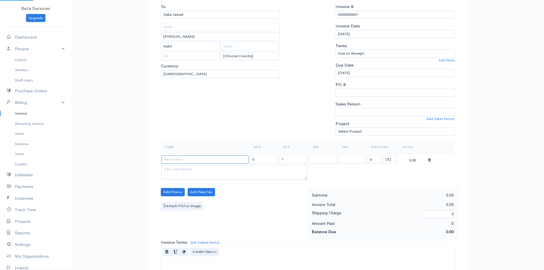
click at [188, 159] on input at bounding box center [204, 159] width 87 height 8
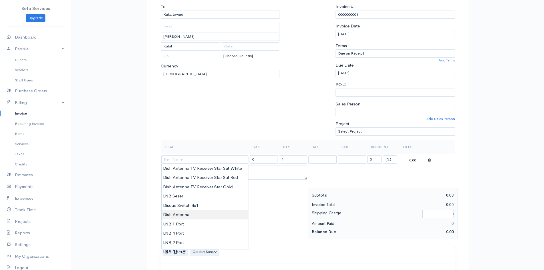
type input "Dish Antenna"
type input "350.00"
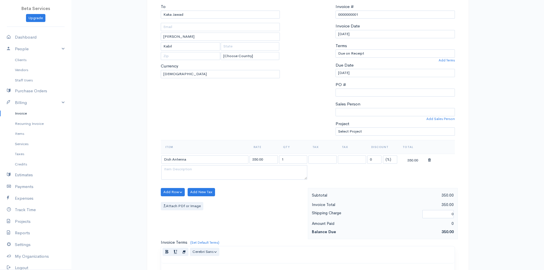
click at [194, 213] on body "Beta Services Upgrade Dashboard People Clients Vendors Staff Users Purchase Ord…" at bounding box center [272, 190] width 544 height 494
click at [374, 160] on input "0" at bounding box center [374, 159] width 14 height 8
click at [367, 173] on table "Item Rate Qty Tax Tax Discount Total Dish Antenna 350.00 1 10 (%) Flat 315.00" at bounding box center [308, 160] width 294 height 41
drag, startPoint x: 378, startPoint y: 161, endPoint x: 365, endPoint y: 161, distance: 12.6
click at [365, 161] on tr "Dish Antenna 350.00 1 10 (%) Flat 315.00" at bounding box center [308, 159] width 294 height 11
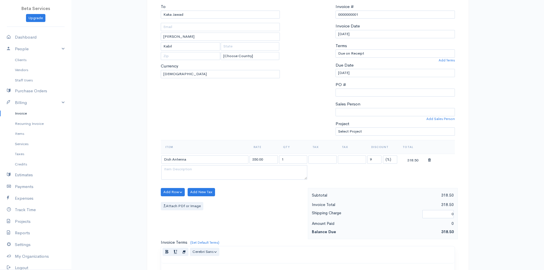
click at [376, 181] on table "Item Rate Qty Tax Tax Discount Total Dish Antenna 350.00 1 9 (%) Flat 318.50" at bounding box center [308, 160] width 294 height 41
drag, startPoint x: 375, startPoint y: 159, endPoint x: 362, endPoint y: 157, distance: 13.5
click at [362, 157] on tr "Dish Antenna 350.00 1 9 (%) Flat 318.50" at bounding box center [308, 159] width 294 height 11
click at [387, 172] on table "Item Rate Qty Tax Tax Discount Total Dish Antenna 350.00 1 8 (%) Flat 322.00" at bounding box center [308, 160] width 294 height 41
click at [378, 157] on input "8" at bounding box center [374, 159] width 14 height 8
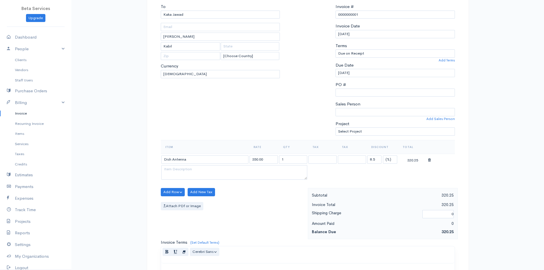
click at [389, 168] on table "Item Rate Qty Tax Tax Discount Total Dish Antenna 350.00 1 8.5 (%) Flat 320.25" at bounding box center [308, 160] width 294 height 41
click at [375, 159] on input "8.5" at bounding box center [374, 159] width 14 height 8
click at [382, 172] on table "Item Rate Qty Tax Tax Discount Total Dish Antenna 350.00 1 8.4 (%) Flat 320.60" at bounding box center [308, 160] width 294 height 41
click at [378, 159] on input "8.4" at bounding box center [374, 159] width 14 height 8
type input "8.5"
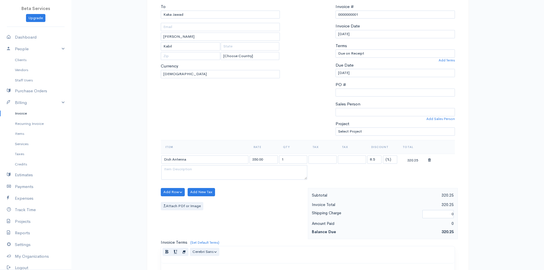
click at [352, 176] on table "Item Rate Qty Tax Tax Discount Total Dish Antenna 350.00 1 8.5 (%) Flat 320.25" at bounding box center [308, 160] width 294 height 41
click at [172, 189] on button "Add Row" at bounding box center [173, 192] width 24 height 8
click at [180, 202] on link "Add Item Row" at bounding box center [183, 204] width 45 height 10
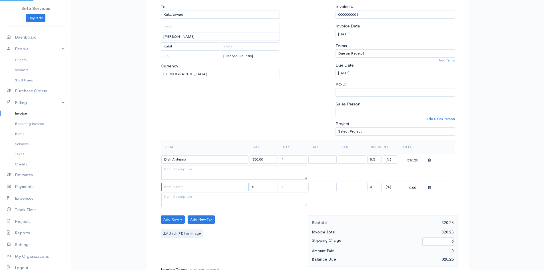
click at [221, 186] on input at bounding box center [204, 187] width 87 height 8
type input "LNB 1 Port"
type input "60.00"
click at [183, 249] on body "Beta Services Upgrade Dashboard People Clients Vendors Staff Users Purchase Ord…" at bounding box center [272, 203] width 544 height 521
drag, startPoint x: 374, startPoint y: 187, endPoint x: 357, endPoint y: 185, distance: 17.0
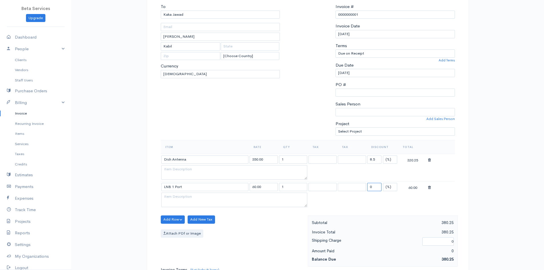
click at [357, 185] on tr "LNB 1 Port 60.00 1 0 (%) Flat 60.00" at bounding box center [308, 186] width 294 height 11
drag, startPoint x: 378, startPoint y: 187, endPoint x: 346, endPoint y: 185, distance: 31.8
click at [346, 185] on tr "LNB 1 Port 60.00 1 15 (%) Flat 51.00" at bounding box center [308, 186] width 294 height 11
type input "17"
click at [389, 200] on table "Item Rate Qty Tax Tax Discount Total Dish Antenna 350.00 1 8.5 (%) Flat 320.25 …" at bounding box center [308, 174] width 294 height 69
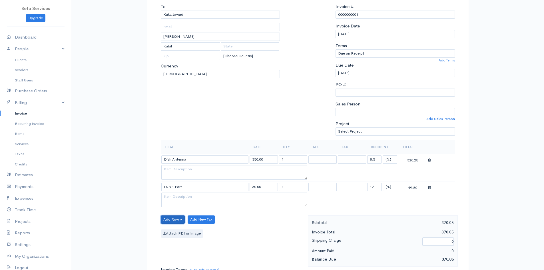
click at [181, 218] on button "Add Row" at bounding box center [173, 219] width 24 height 8
click at [184, 232] on link "Add Item Row" at bounding box center [183, 231] width 45 height 10
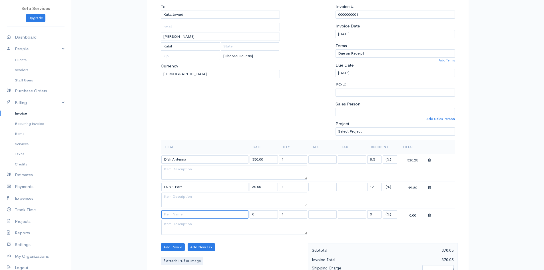
click at [196, 215] on input at bounding box center [204, 214] width 87 height 8
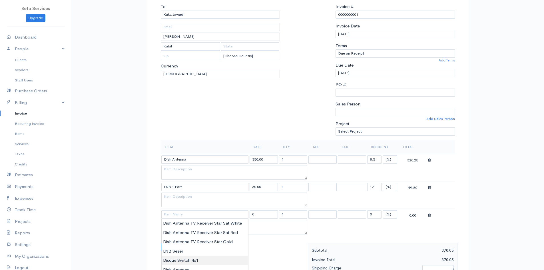
type input "Disque Switch 4x1"
type input "100.00"
click at [205, 257] on body "Beta Services Upgrade Dashboard People Clients Vendors Staff Users Purchase Ord…" at bounding box center [272, 217] width 544 height 549
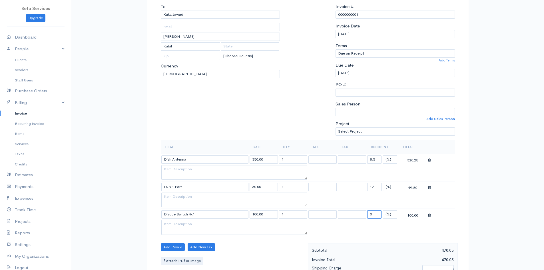
click at [356, 214] on tr "Disque Switch 4x1 100.00 1 0 (%) Flat 100.00" at bounding box center [308, 214] width 294 height 11
click at [378, 230] on table "Item Rate Qty Tax Tax Discount Total Dish Antenna 350.00 1 8.5 (%) Flat 320.25 …" at bounding box center [308, 188] width 294 height 96
drag, startPoint x: 377, startPoint y: 213, endPoint x: 346, endPoint y: 211, distance: 30.3
click at [346, 212] on tr "Disque Switch 4x1 100.00 1 1 (%) Flat 99.00" at bounding box center [308, 214] width 294 height 11
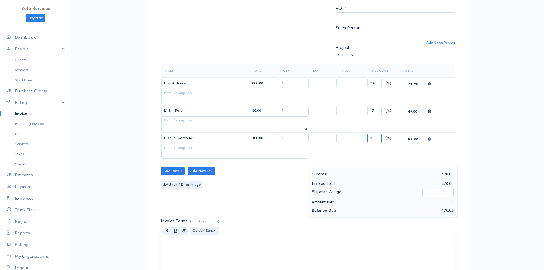
scroll to position [171, 0]
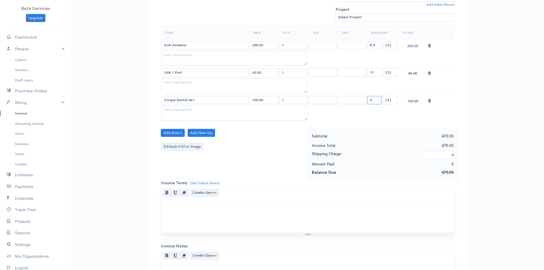
type input "0"
click at [319, 123] on div "Item Rate Qty Tax Tax Discount Total Dish Antenna 350.00 1 8.5 (%) Flat 320.25 …" at bounding box center [308, 77] width 294 height 103
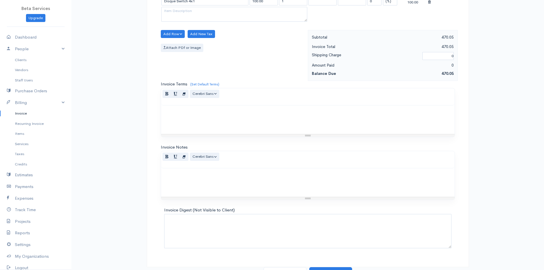
scroll to position [279, 0]
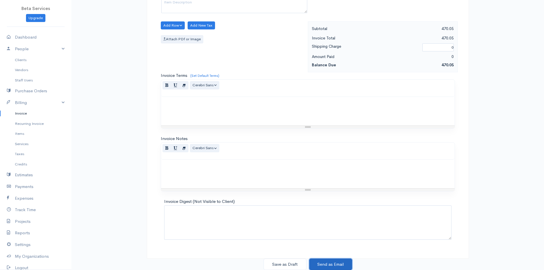
click at [333, 261] on button "Send as Email" at bounding box center [330, 265] width 43 height 12
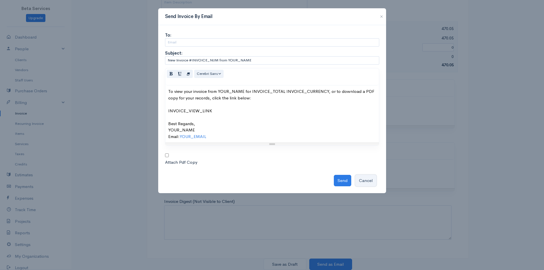
click at [368, 180] on button "Cancel" at bounding box center [365, 181] width 21 height 12
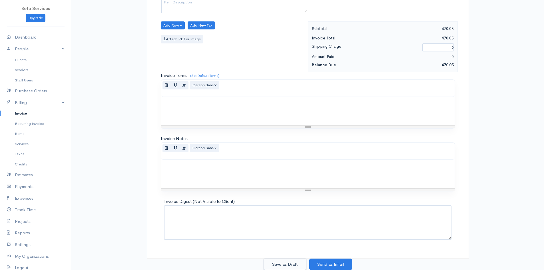
click at [291, 264] on button "Save as Draft" at bounding box center [285, 265] width 43 height 12
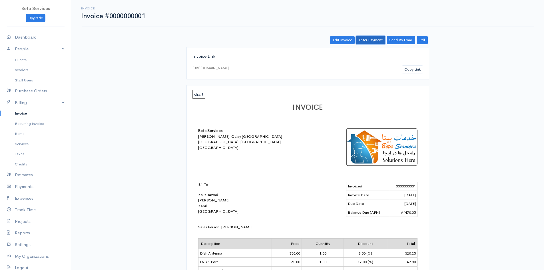
click at [369, 39] on link "Enter Payment" at bounding box center [370, 40] width 29 height 8
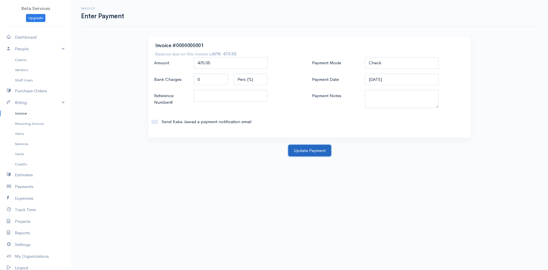
click at [317, 149] on button "Update Payment" at bounding box center [310, 151] width 43 height 12
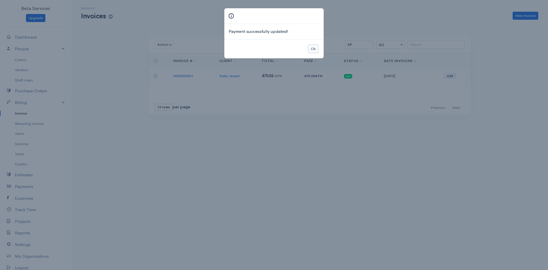
click at [314, 47] on button "Ok" at bounding box center [314, 49] width 10 height 8
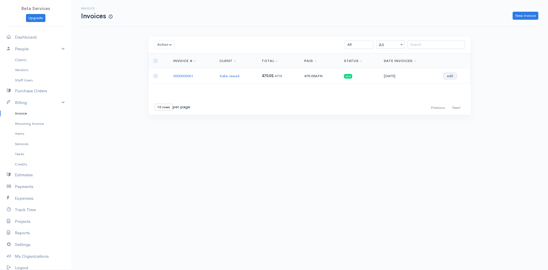
click at [449, 76] on link "edit" at bounding box center [450, 76] width 13 height 6
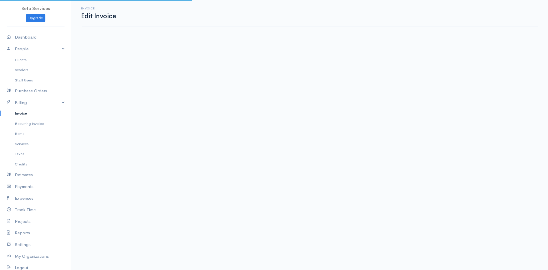
select select "[PERSON_NAME]"
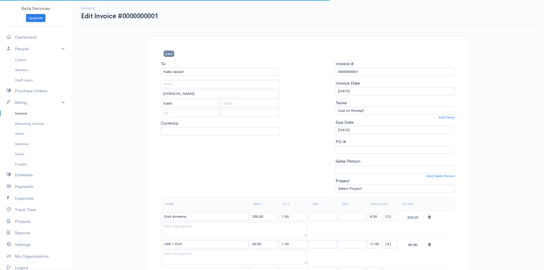
select select "[GEOGRAPHIC_DATA]"
select select "AFN"
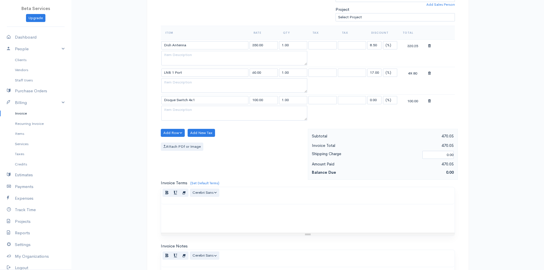
scroll to position [200, 0]
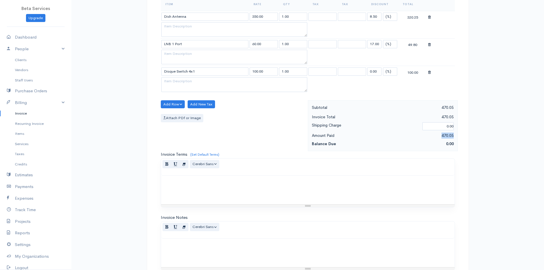
drag, startPoint x: 440, startPoint y: 135, endPoint x: 481, endPoint y: 135, distance: 41.4
click at [481, 135] on div "Invoice Edit Invoice #0000000001 paid To [GEOGRAPHIC_DATA] [GEOGRAPHIC_DATA] [G…" at bounding box center [307, 74] width 473 height 549
click at [423, 140] on div "Balance Due 0.00" at bounding box center [383, 144] width 151 height 8
drag, startPoint x: 437, startPoint y: 135, endPoint x: 452, endPoint y: 134, distance: 15.8
click at [452, 134] on div "470.05" at bounding box center [420, 135] width 74 height 7
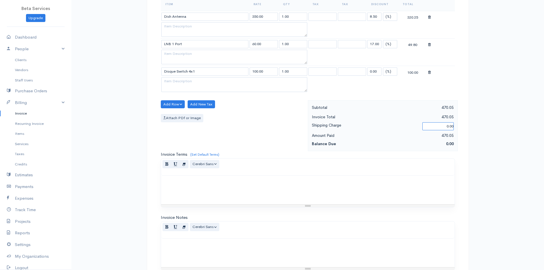
drag, startPoint x: 442, startPoint y: 125, endPoint x: 484, endPoint y: 125, distance: 42.3
click at [476, 126] on div "paid To [GEOGRAPHIC_DATA] [GEOGRAPHIC_DATA] [GEOGRAPHIC_DATA] [GEOGRAPHIC_DATA]…" at bounding box center [308, 92] width 343 height 513
type input "30"
click at [420, 140] on div "Balance Due 30.00" at bounding box center [383, 144] width 151 height 8
click at [444, 135] on div "470.05" at bounding box center [420, 135] width 74 height 7
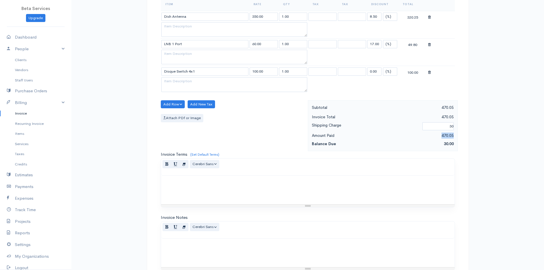
click at [444, 135] on div "470.05" at bounding box center [420, 135] width 74 height 7
click at [450, 135] on div "470.05" at bounding box center [420, 135] width 74 height 7
click at [427, 141] on div "30.00" at bounding box center [420, 143] width 74 height 7
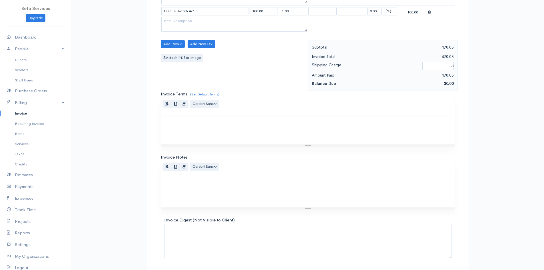
scroll to position [279, 0]
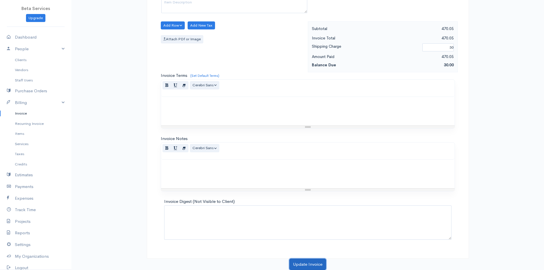
click at [309, 263] on button "Update Invoice" at bounding box center [307, 265] width 37 height 12
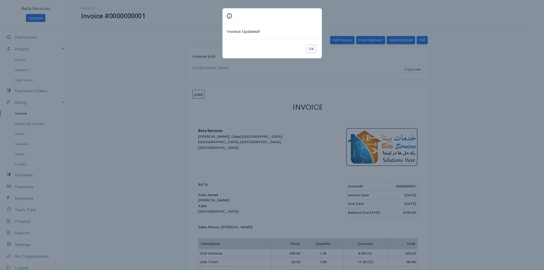
click at [312, 49] on button "Ok" at bounding box center [312, 49] width 10 height 8
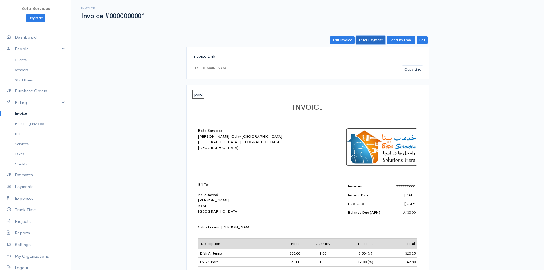
click at [370, 38] on link "Enter Payment" at bounding box center [370, 40] width 29 height 8
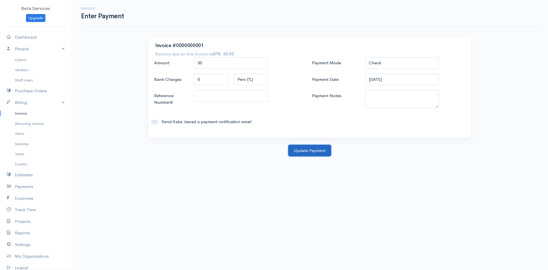
click at [312, 150] on button "Update Payment" at bounding box center [310, 151] width 43 height 12
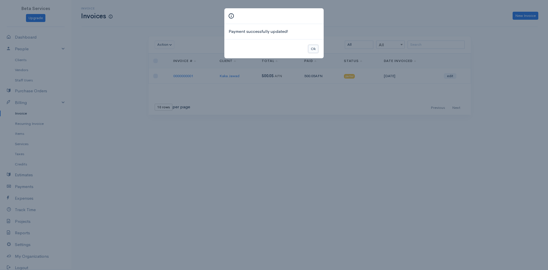
click at [314, 49] on button "Ok" at bounding box center [314, 49] width 10 height 8
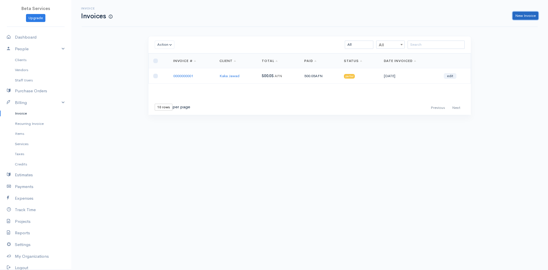
click at [532, 15] on link "New Invoice" at bounding box center [526, 16] width 26 height 8
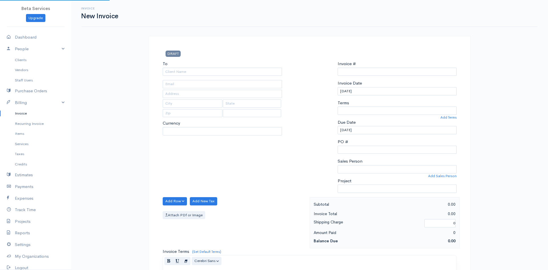
type input "0000000002"
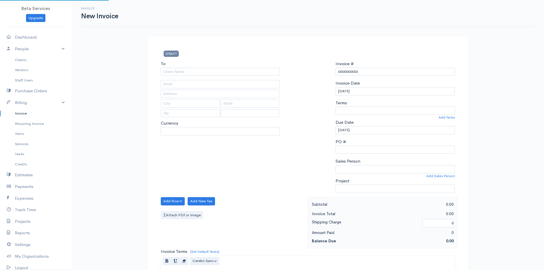
select select "[GEOGRAPHIC_DATA]"
select select "AFN"
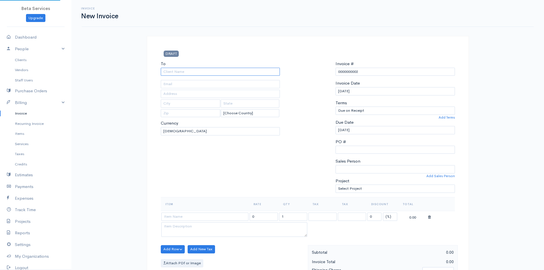
click at [210, 76] on input "To" at bounding box center [220, 72] width 119 height 8
type input "[PERSON_NAME]"
click at [191, 94] on input "text" at bounding box center [220, 94] width 119 height 8
type input "A"
click at [17, 142] on link "Services" at bounding box center [35, 144] width 71 height 10
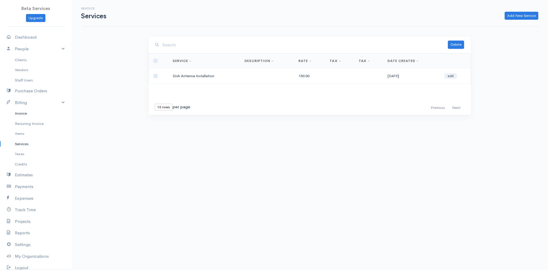
click at [22, 115] on link "Invoice" at bounding box center [35, 113] width 71 height 10
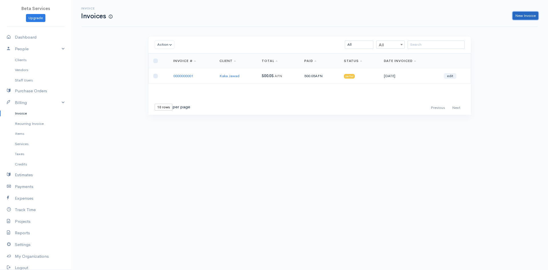
click at [527, 13] on link "New Invoice" at bounding box center [526, 16] width 26 height 8
select select "[GEOGRAPHIC_DATA]"
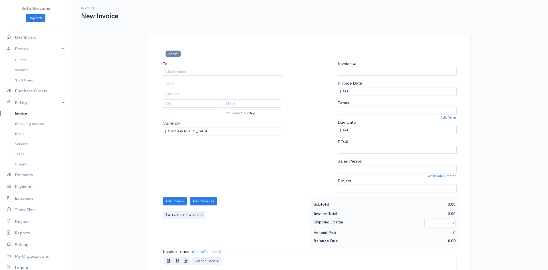
type input "0000000002"
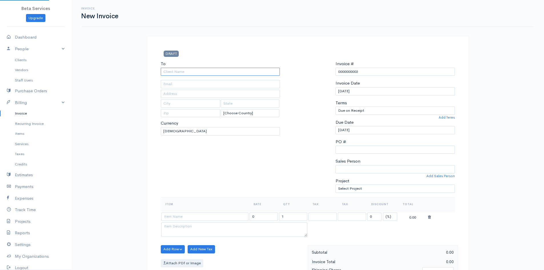
click at [195, 72] on input "To" at bounding box center [220, 72] width 119 height 8
type input "[PERSON_NAME]"
click at [181, 95] on input "text" at bounding box center [220, 94] width 119 height 8
type input "[PERSON_NAME] [GEOGRAPHIC_DATA]"
click at [189, 157] on div "To [PERSON_NAME] [PERSON_NAME][GEOGRAPHIC_DATA] [GEOGRAPHIC_DATA] [Choose Count…" at bounding box center [220, 129] width 125 height 137
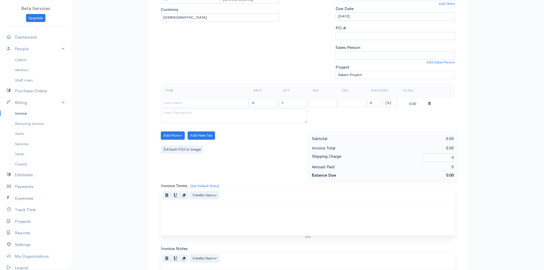
scroll to position [114, 0]
click at [446, 52] on select "[PERSON_NAME] [PERSON_NAME]" at bounding box center [395, 55] width 119 height 8
select select "[PERSON_NAME]"
click at [336, 51] on select "[PERSON_NAME] [PERSON_NAME]" at bounding box center [395, 55] width 119 height 8
click at [188, 102] on input at bounding box center [204, 102] width 87 height 8
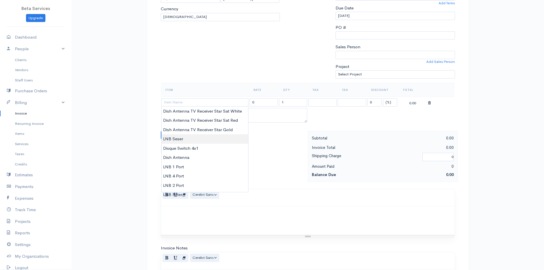
type input "LNB Seser"
type input "150.00"
click at [195, 139] on body "Beta Services Upgrade Dashboard People Clients Vendors Staff Users Purchase Ord…" at bounding box center [272, 133] width 544 height 494
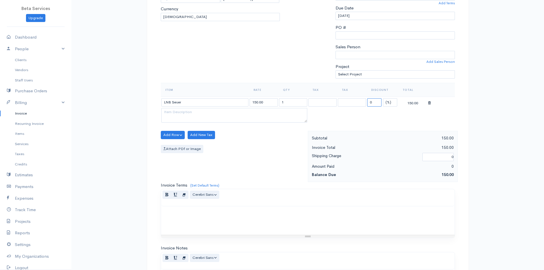
click at [374, 104] on input "0" at bounding box center [374, 102] width 14 height 8
type input "0"
type input "1"
type input "20"
click at [176, 135] on button "Add Row" at bounding box center [173, 135] width 24 height 8
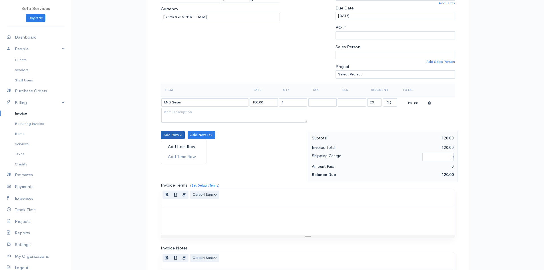
click at [190, 146] on link "Add Item Row" at bounding box center [183, 147] width 45 height 10
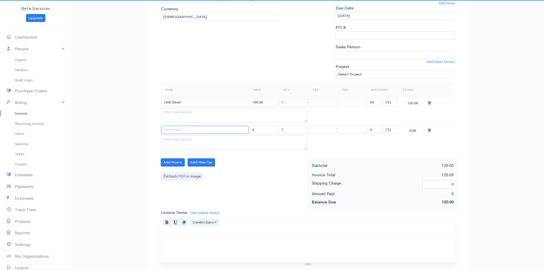
click at [192, 131] on input at bounding box center [204, 130] width 87 height 8
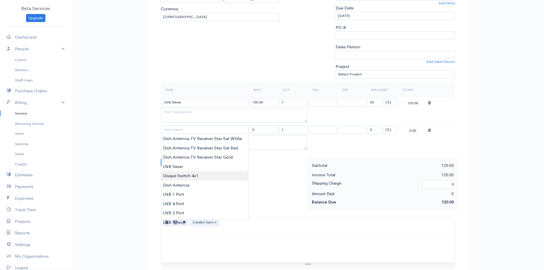
type input "Disque Switch 4x1"
type input "100.00"
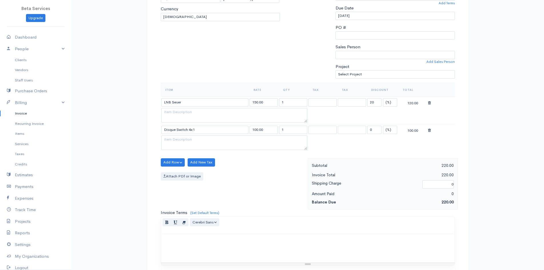
click at [199, 177] on body "Beta Services Upgrade Dashboard People Clients Vendors Staff Users Purchase Ord…" at bounding box center [272, 146] width 544 height 521
click at [171, 160] on button "Add Row" at bounding box center [173, 162] width 24 height 8
click at [179, 171] on link "Add Item Row" at bounding box center [183, 174] width 45 height 10
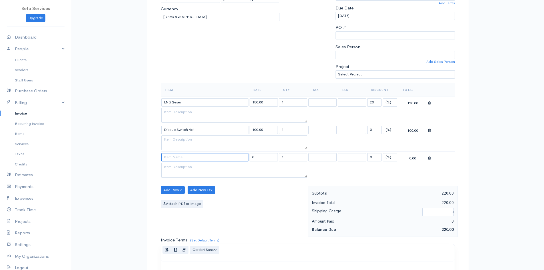
click at [235, 157] on input at bounding box center [204, 157] width 87 height 8
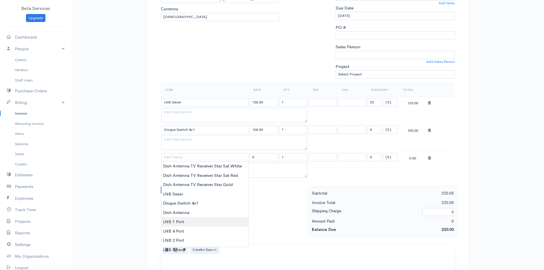
type input "LNB 1 Port"
type input "60.00"
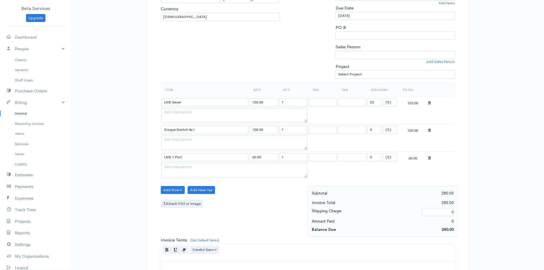
click at [177, 221] on body "Beta Services Upgrade Dashboard People Clients Vendors Staff Users Purchase Ord…" at bounding box center [272, 160] width 544 height 549
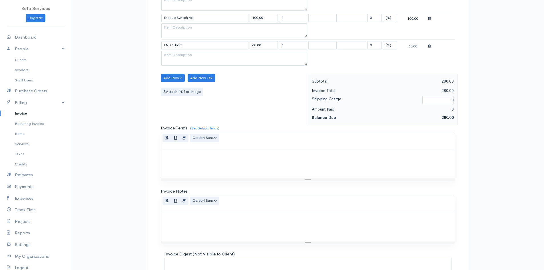
scroll to position [229, 0]
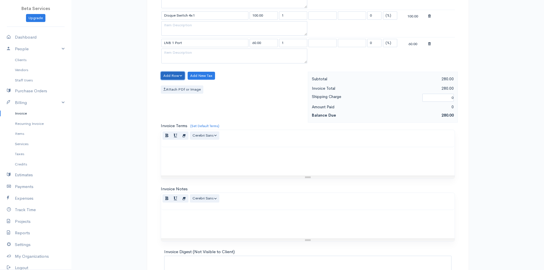
click at [176, 76] on button "Add Row" at bounding box center [173, 76] width 24 height 8
click at [180, 87] on link "Add Item Row" at bounding box center [183, 88] width 45 height 10
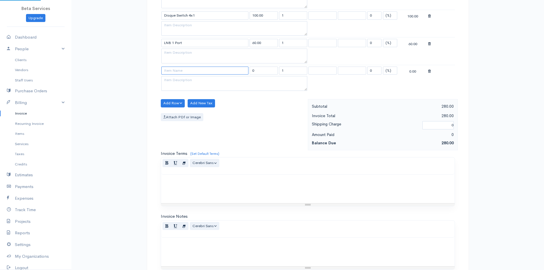
click at [205, 71] on input at bounding box center [204, 71] width 87 height 8
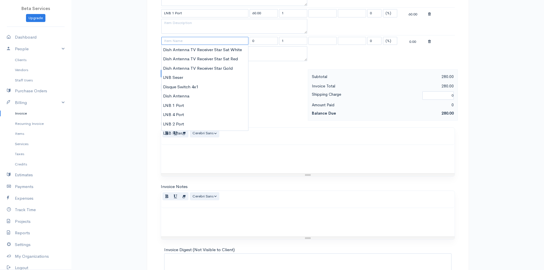
scroll to position [249, 0]
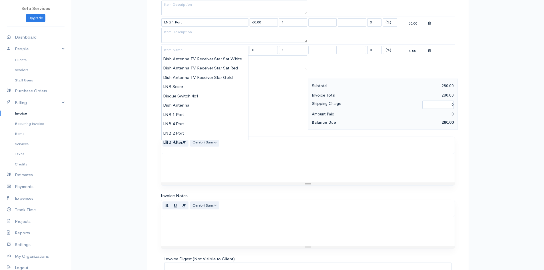
click at [286, 100] on div "Attach PDf or Image" at bounding box center [233, 97] width 144 height 8
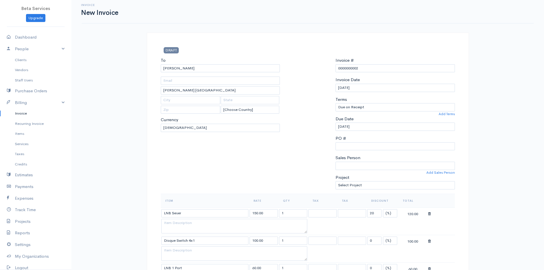
scroll to position [0, 0]
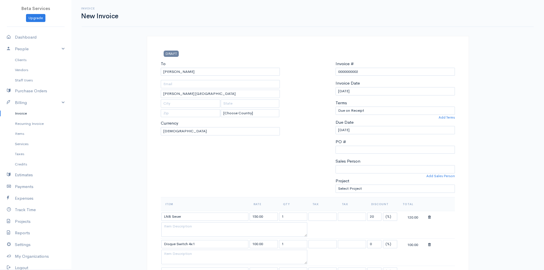
click at [173, 52] on span "DRAFT" at bounding box center [171, 54] width 15 height 6
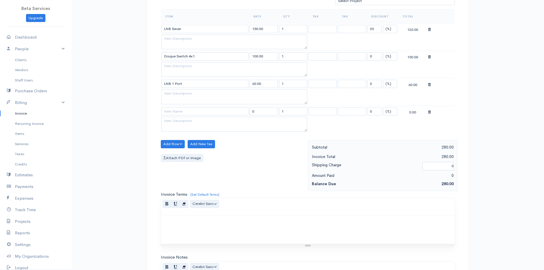
scroll to position [200, 0]
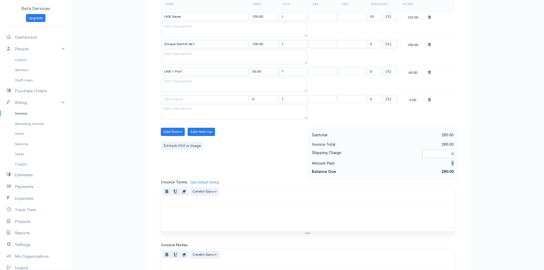
drag, startPoint x: 458, startPoint y: 163, endPoint x: 472, endPoint y: 163, distance: 14.6
click at [472, 163] on div "DRAFT To [PERSON_NAME] [PERSON_NAME][GEOGRAPHIC_DATA] [GEOGRAPHIC_DATA] [Choose…" at bounding box center [308, 106] width 343 height 540
click at [438, 164] on div "0" at bounding box center [420, 163] width 74 height 7
drag, startPoint x: 439, startPoint y: 164, endPoint x: 448, endPoint y: 165, distance: 8.4
click at [448, 165] on div "0" at bounding box center [420, 163] width 74 height 7
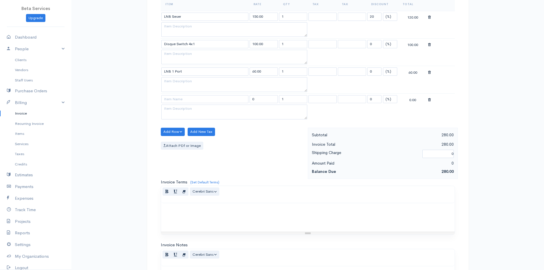
click at [456, 165] on div "0" at bounding box center [420, 163] width 74 height 7
click at [450, 165] on div "0" at bounding box center [420, 163] width 74 height 7
click at [331, 171] on strong "Balance Due" at bounding box center [324, 171] width 24 height 5
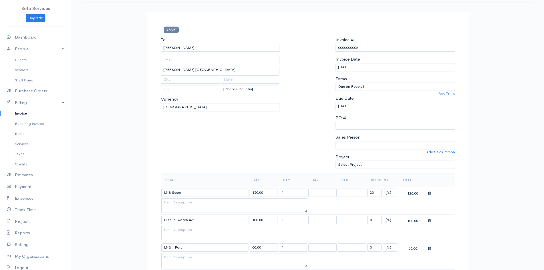
scroll to position [0, 0]
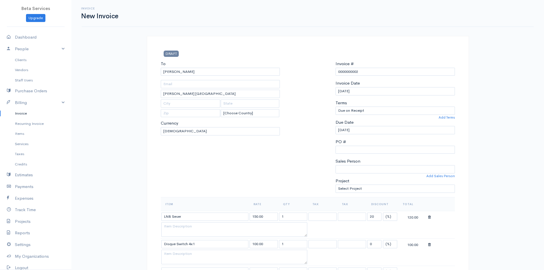
click at [397, 104] on div "Terms Due on Receipt After 7 days After 15 days After 30 days After 45 days Aft…" at bounding box center [395, 107] width 119 height 15
click at [392, 113] on select "Due on Receipt After 7 days After 15 days After 30 days After 45 days After 60 …" at bounding box center [395, 111] width 119 height 8
click at [309, 122] on div at bounding box center [308, 129] width 50 height 137
click at [446, 116] on link "Add Terms" at bounding box center [447, 117] width 16 height 5
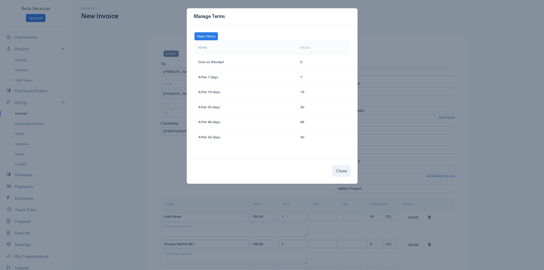
click at [209, 31] on div "New Terms Save Name Value Due on Receipt 0 After 7 days 7 After 15 days 15 Afte…" at bounding box center [272, 91] width 171 height 133
click at [207, 36] on button "New Terms" at bounding box center [206, 36] width 23 height 8
click at [214, 36] on input at bounding box center [222, 36] width 57 height 8
click at [203, 37] on input "Recevied" at bounding box center [222, 36] width 57 height 8
type input "Received"
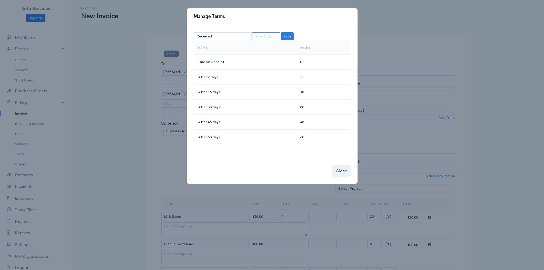
click at [273, 35] on input at bounding box center [266, 36] width 29 height 8
click at [291, 34] on button "Save" at bounding box center [287, 36] width 13 height 8
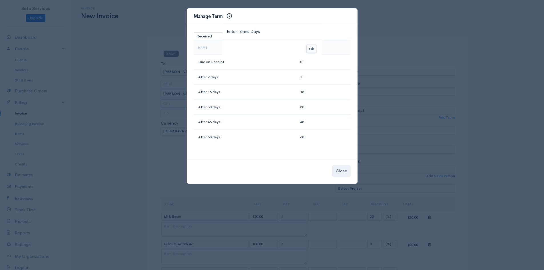
click at [311, 45] on button "Ok" at bounding box center [312, 49] width 10 height 8
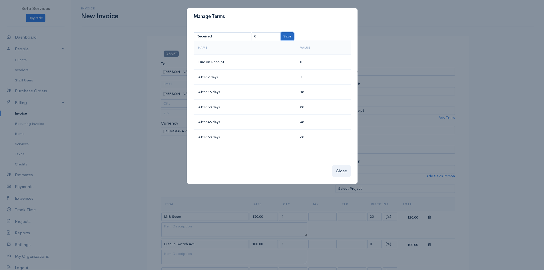
click at [289, 34] on button "Save" at bounding box center [287, 36] width 13 height 8
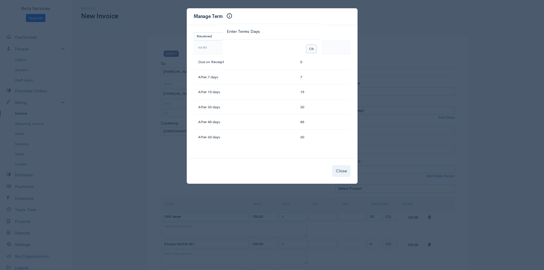
click at [313, 49] on button "Ok" at bounding box center [312, 49] width 10 height 8
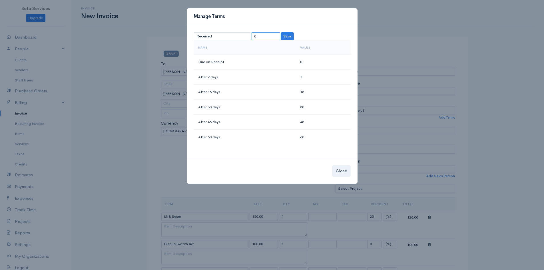
drag, startPoint x: 269, startPoint y: 38, endPoint x: 216, endPoint y: 29, distance: 53.5
click at [216, 29] on div "New Terms Received 0 Save Name Value Due on Receipt 0 After 7 days 7 After 15 d…" at bounding box center [272, 91] width 171 height 133
click at [286, 35] on button "Save" at bounding box center [287, 36] width 13 height 8
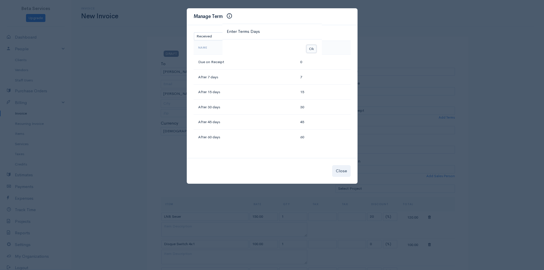
click at [314, 45] on button "Ok" at bounding box center [312, 49] width 10 height 8
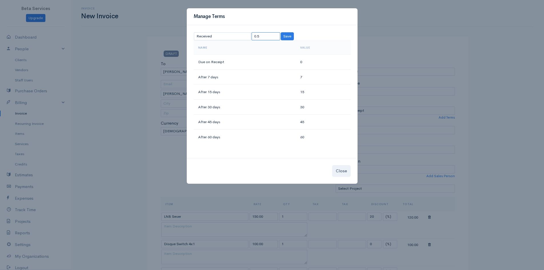
drag, startPoint x: 269, startPoint y: 35, endPoint x: 236, endPoint y: 36, distance: 33.4
click at [236, 36] on tr "Received 0.5 Save" at bounding box center [244, 36] width 101 height 9
type input "1"
click at [290, 34] on button "Save" at bounding box center [287, 36] width 13 height 8
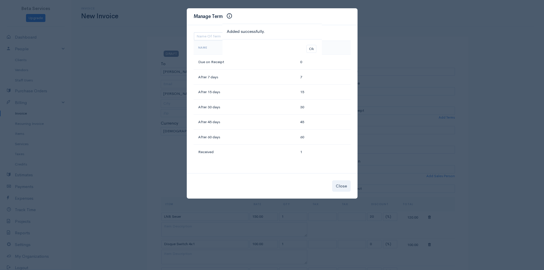
select select "1"
click at [314, 45] on button "Ok" at bounding box center [312, 49] width 10 height 8
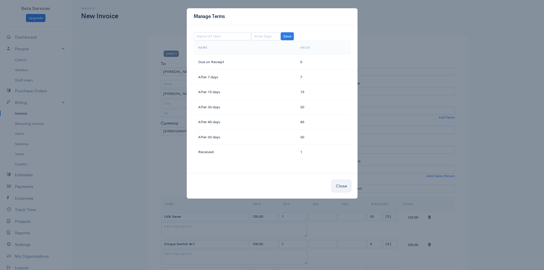
click at [340, 187] on button "Close" at bounding box center [341, 186] width 19 height 12
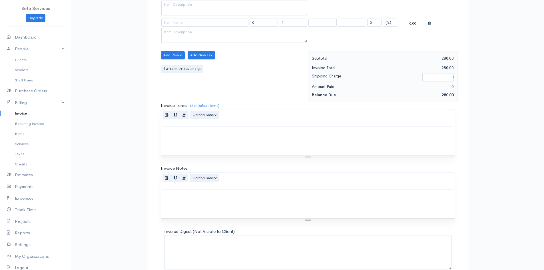
scroll to position [286, 0]
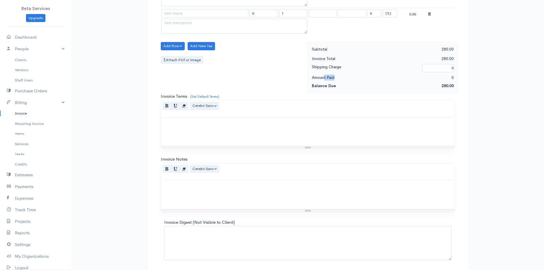
drag, startPoint x: 323, startPoint y: 78, endPoint x: 368, endPoint y: 77, distance: 44.6
click at [361, 77] on div "Amount Paid" at bounding box center [346, 77] width 74 height 7
drag, startPoint x: 426, startPoint y: 72, endPoint x: 430, endPoint y: 71, distance: 4.1
click at [427, 72] on div "0" at bounding box center [438, 67] width 37 height 9
click at [448, 77] on div "0" at bounding box center [420, 77] width 74 height 7
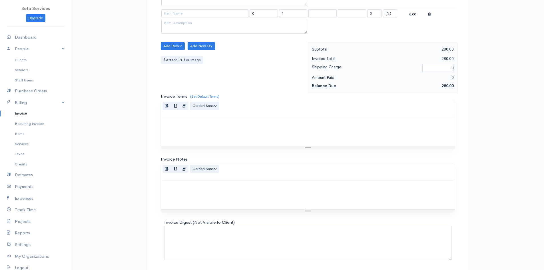
click at [450, 76] on div "0" at bounding box center [420, 77] width 74 height 7
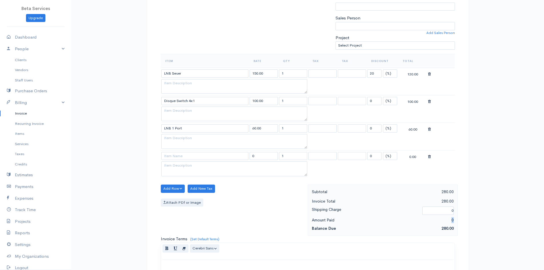
scroll to position [143, 0]
click at [418, 75] on div "120.00" at bounding box center [413, 73] width 28 height 7
drag, startPoint x: 413, startPoint y: 75, endPoint x: 389, endPoint y: 74, distance: 24.6
click at [391, 75] on tr "LNB Seser 150.00 1 20 (%) Flat 120.00" at bounding box center [308, 73] width 294 height 11
click at [412, 72] on div "120.00" at bounding box center [413, 73] width 28 height 7
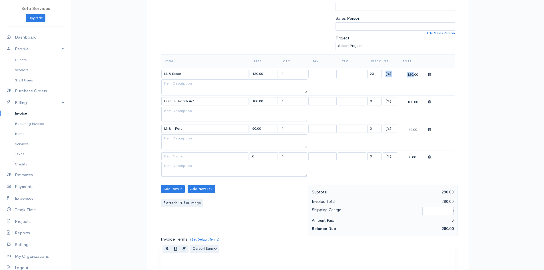
click at [413, 72] on div "120.00" at bounding box center [413, 73] width 28 height 7
click at [343, 71] on select at bounding box center [352, 74] width 28 height 8
click at [315, 75] on select at bounding box center [323, 74] width 28 height 8
click at [281, 77] on input "1" at bounding box center [293, 74] width 28 height 8
click at [255, 87] on textarea at bounding box center [234, 86] width 146 height 15
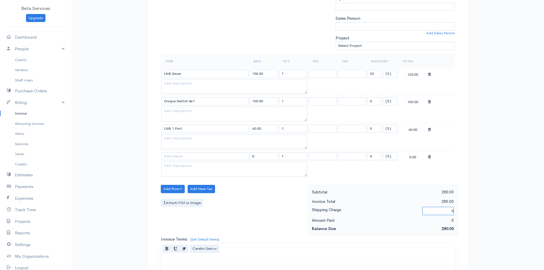
drag, startPoint x: 452, startPoint y: 211, endPoint x: 484, endPoint y: 215, distance: 31.7
click at [484, 215] on div "Invoice New Invoice DRAFT To [PERSON_NAME][GEOGRAPHIC_DATA][PERSON_NAME][GEOGRA…" at bounding box center [307, 145] width 473 height 576
type input "2"
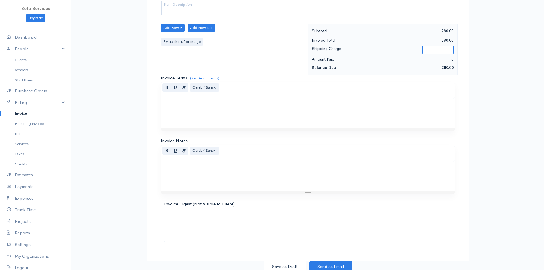
scroll to position [306, 0]
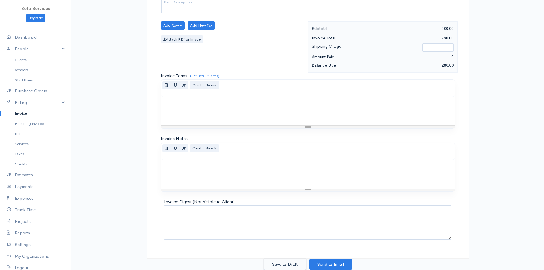
click at [283, 265] on button "Save as Draft" at bounding box center [285, 265] width 43 height 12
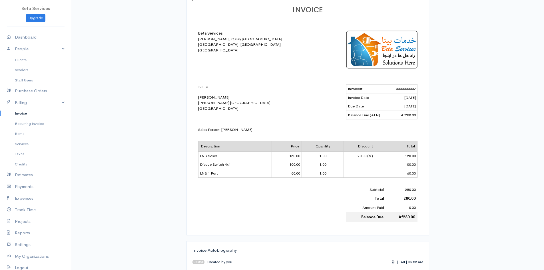
scroll to position [104, 0]
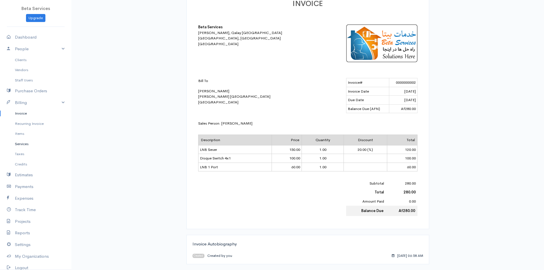
click at [20, 145] on link "Services" at bounding box center [35, 144] width 71 height 10
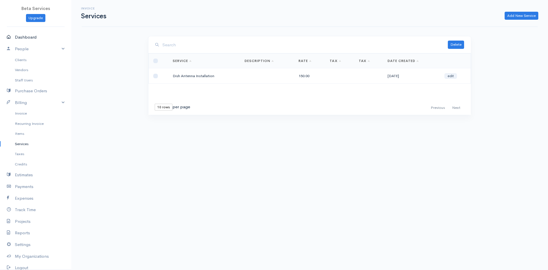
click at [27, 35] on link "Dashboard" at bounding box center [35, 37] width 71 height 12
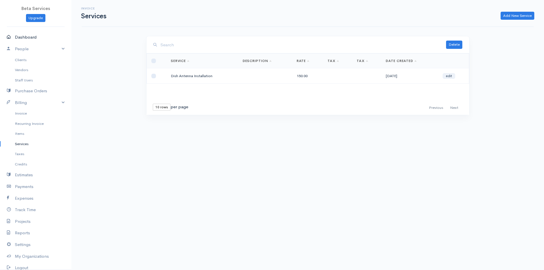
select select "365"
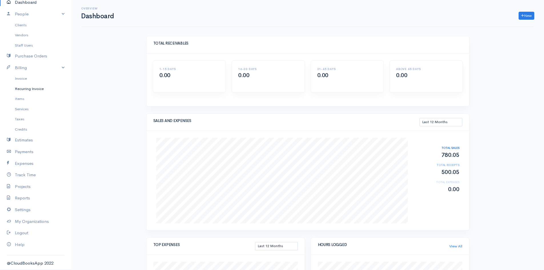
click at [35, 87] on link "Recurring Invoice" at bounding box center [35, 89] width 71 height 10
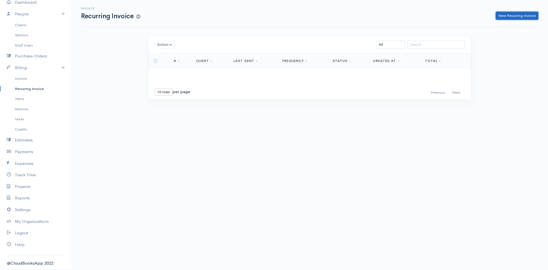
click at [527, 16] on link "New Recurring Invoice" at bounding box center [517, 16] width 43 height 8
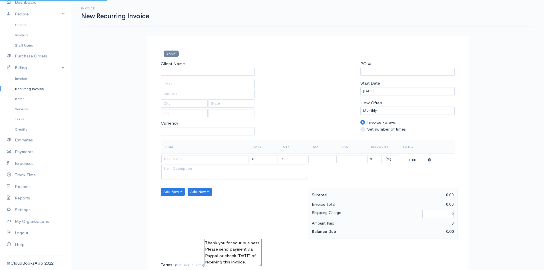
select select "AFN"
select select "[GEOGRAPHIC_DATA]"
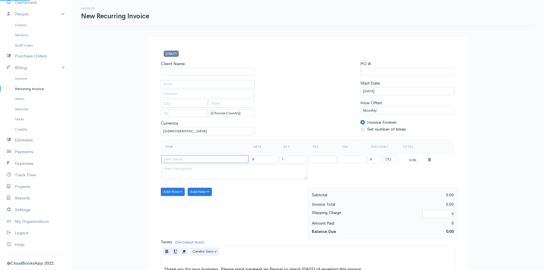
click at [239, 158] on input at bounding box center [204, 159] width 87 height 8
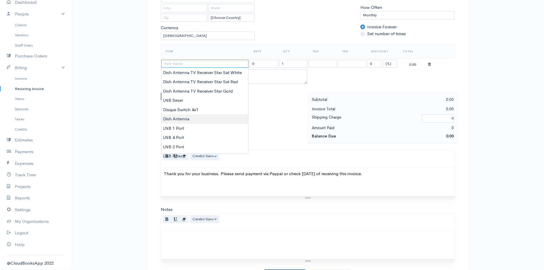
scroll to position [86, 0]
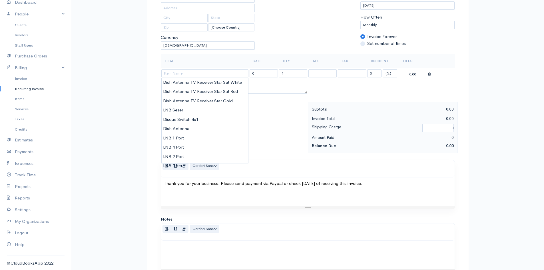
click at [93, 111] on div "Invoice New Recurring Invoice DRAFT Client Name [Choose Country] [GEOGRAPHIC_DA…" at bounding box center [307, 112] width 473 height 397
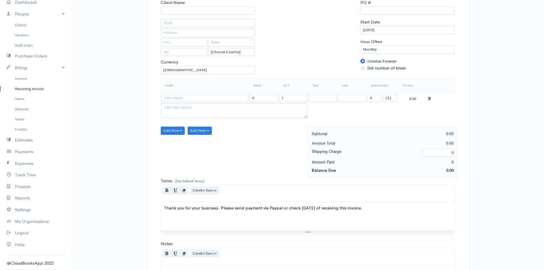
scroll to position [0, 0]
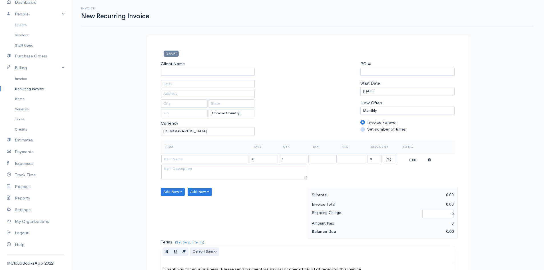
click at [364, 130] on input "Set number of times" at bounding box center [363, 129] width 5 height 5
radio input "true"
type input "1"
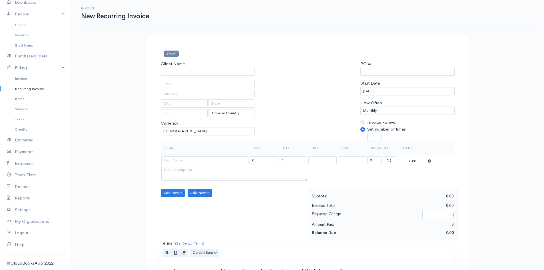
click at [364, 130] on input "Set number of times" at bounding box center [363, 129] width 5 height 5
click at [361, 123] on input "Invoice Forever" at bounding box center [363, 122] width 5 height 5
radio input "true"
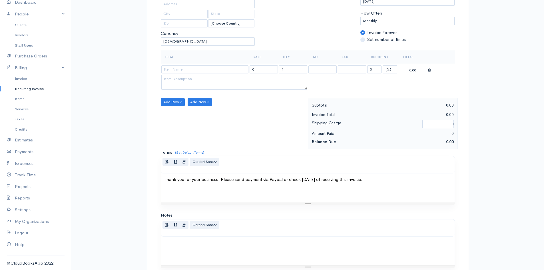
scroll to position [127, 0]
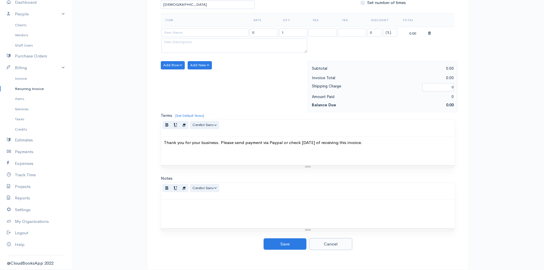
click at [329, 244] on button "Cancel" at bounding box center [330, 244] width 43 height 12
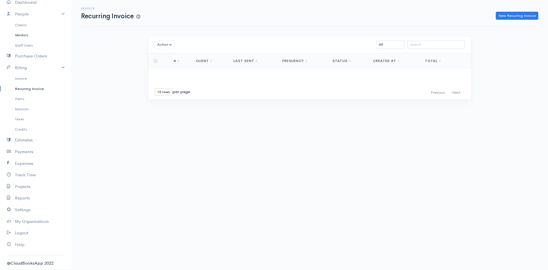
click at [23, 35] on link "Vendors" at bounding box center [35, 35] width 71 height 10
click at [20, 24] on link "Clients" at bounding box center [35, 25] width 71 height 10
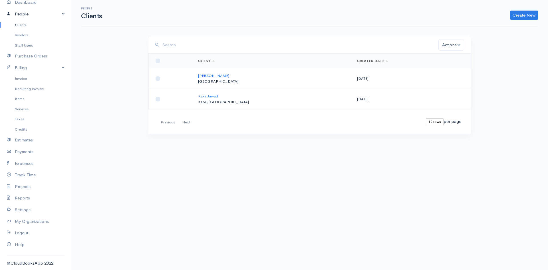
click at [23, 16] on link "People" at bounding box center [35, 14] width 71 height 12
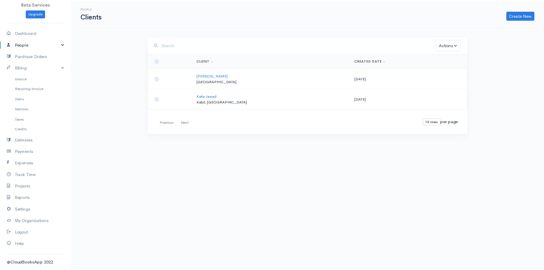
scroll to position [5, 0]
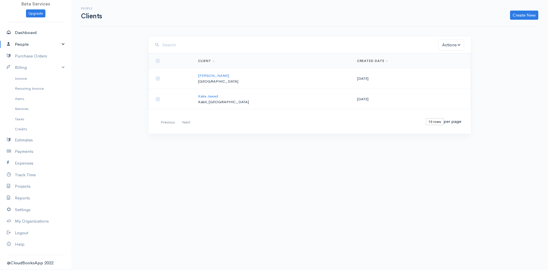
click at [25, 32] on link "Dashboard" at bounding box center [35, 33] width 71 height 12
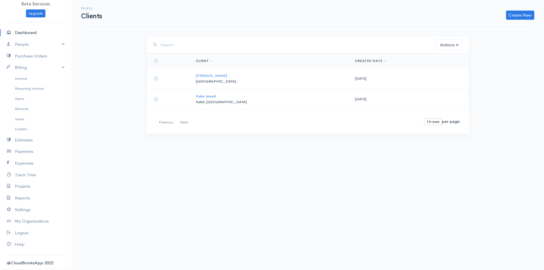
select select "365"
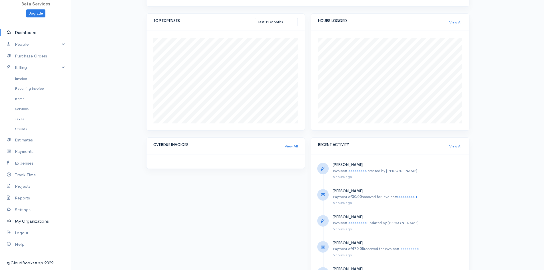
scroll to position [274, 0]
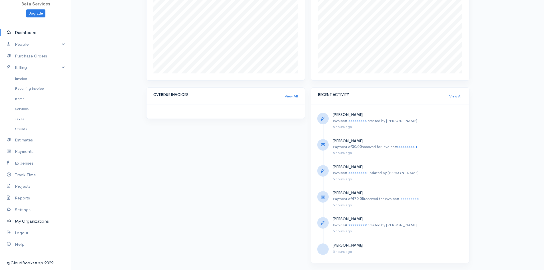
click at [34, 218] on link "My Organizations" at bounding box center [35, 221] width 71 height 12
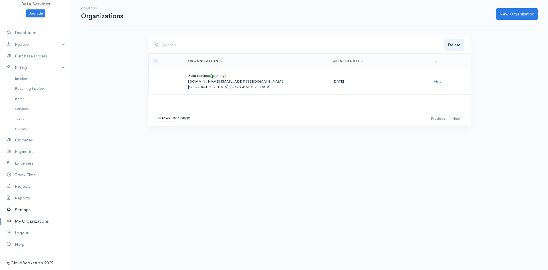
click at [21, 210] on link "Settings" at bounding box center [35, 210] width 71 height 12
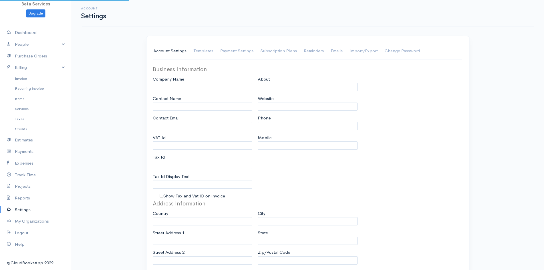
type input "Beta Services"
type input "[PERSON_NAME]"
type input "[DOMAIN_NAME][EMAIL_ADDRESS][DOMAIN_NAME]"
type input "Tax Id"
type input "[PHONE_NUMBER]"
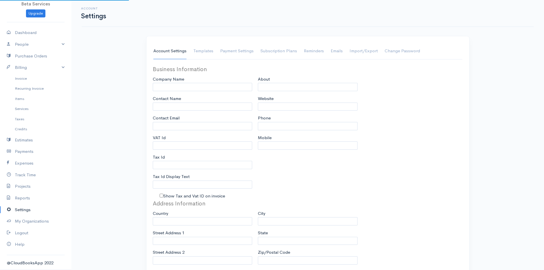
type input "[PHONE_NUMBER]"
select select
type input "[PERSON_NAME], Qalay [GEOGRAPHIC_DATA]"
type input "[GEOGRAPHIC_DATA]"
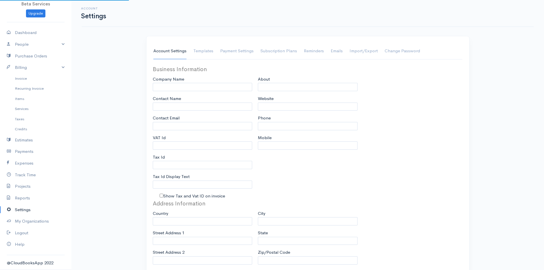
type input "1010"
select select "dd-mm-yyyy"
select select
type input "INVOICE"
type input "1"
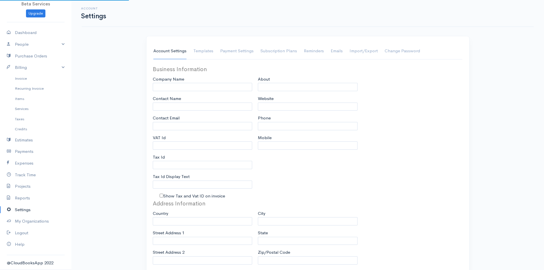
type input "1"
select select "3"
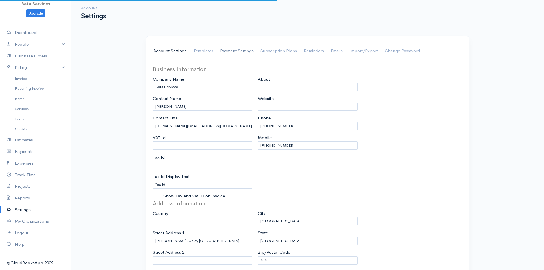
select select "[GEOGRAPHIC_DATA]"
select select "AFN"
click at [241, 50] on link "Payment Settings" at bounding box center [236, 51] width 33 height 16
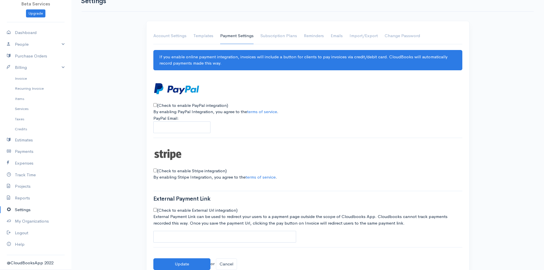
scroll to position [29, 0]
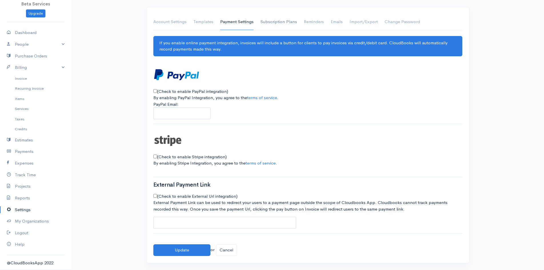
click at [274, 21] on link "Subscription Plans" at bounding box center [279, 22] width 37 height 16
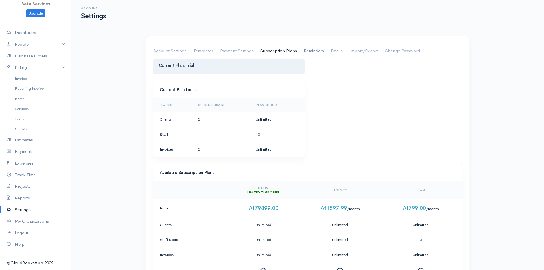
click at [314, 51] on link "Reminders" at bounding box center [314, 51] width 20 height 16
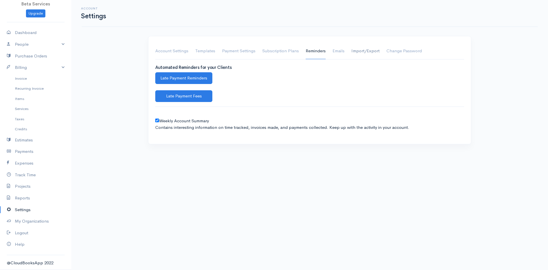
click at [365, 50] on link "Import/Export" at bounding box center [366, 51] width 28 height 16
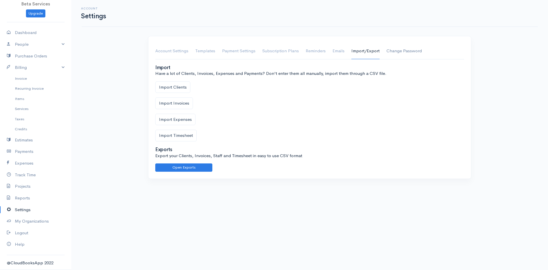
click at [399, 51] on link "Change Password" at bounding box center [404, 51] width 35 height 16
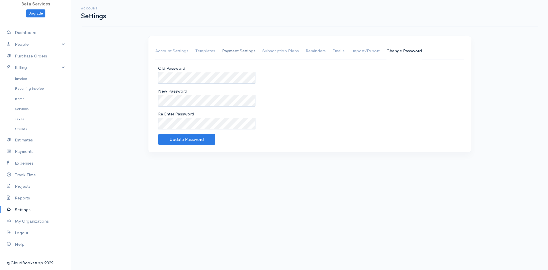
click at [223, 49] on link "Payment Settings" at bounding box center [238, 51] width 33 height 16
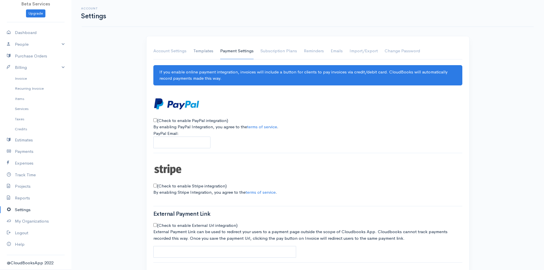
click at [200, 49] on link "Templates" at bounding box center [203, 51] width 20 height 16
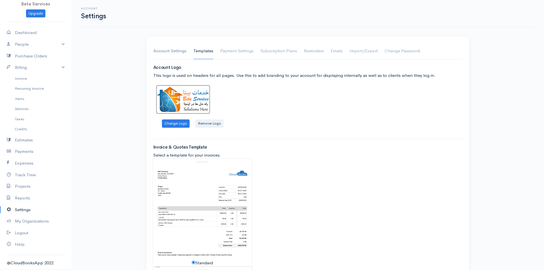
click at [177, 49] on link "Account Settings" at bounding box center [169, 51] width 33 height 16
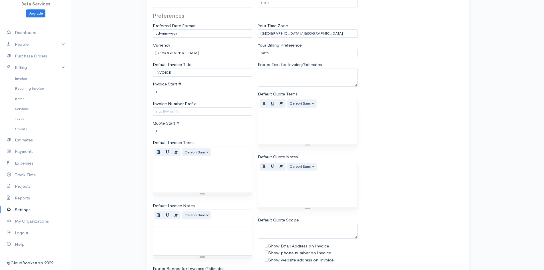
scroll to position [330, 0]
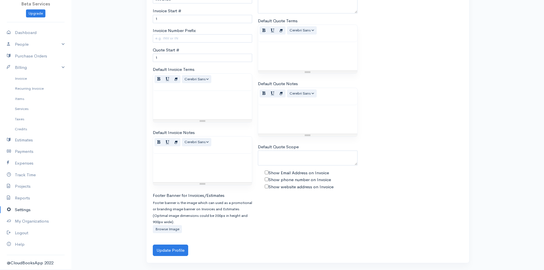
click at [268, 171] on input "Show Email Address on Invoice" at bounding box center [267, 173] width 4 height 4
checkbox input "true"
click at [268, 179] on input "Show phone number on Invoice" at bounding box center [267, 179] width 4 height 4
checkbox input "true"
click at [165, 249] on button "Update Profile" at bounding box center [170, 251] width 35 height 12
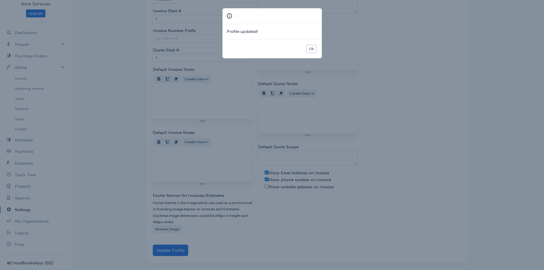
click at [310, 48] on button "Ok" at bounding box center [312, 49] width 10 height 8
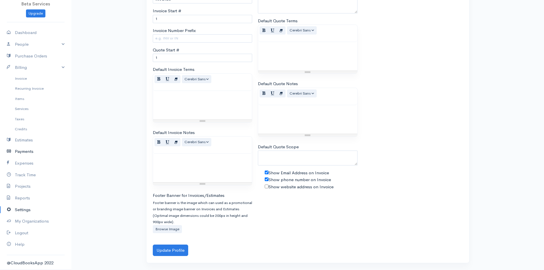
click at [25, 151] on link "Payments" at bounding box center [35, 152] width 71 height 12
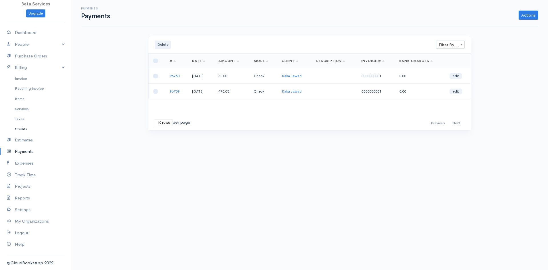
click at [23, 129] on link "Credits" at bounding box center [35, 129] width 71 height 10
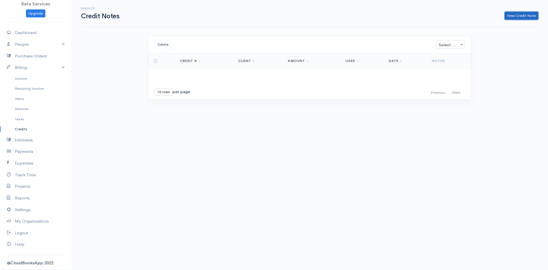
click at [517, 16] on link "New Credit Note" at bounding box center [522, 16] width 34 height 8
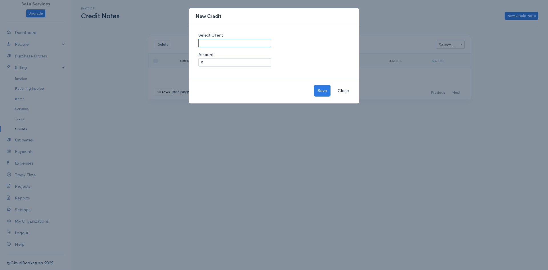
click at [219, 43] on input "Select Client" at bounding box center [235, 43] width 73 height 8
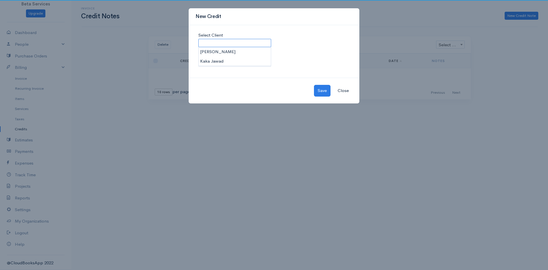
click at [219, 43] on input "Select Client" at bounding box center [235, 43] width 73 height 8
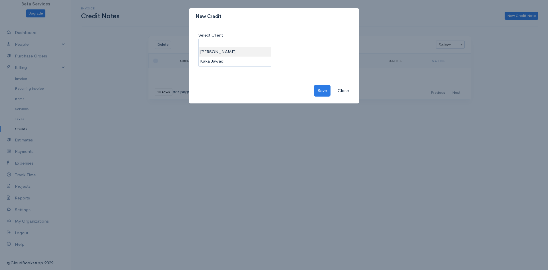
type input "[PERSON_NAME]"
click at [220, 53] on body "Beta Services Upgrade Dashboard People Clients Vendors Staff Users Purchase Ord…" at bounding box center [274, 135] width 548 height 270
drag, startPoint x: 209, startPoint y: 63, endPoint x: 172, endPoint y: 63, distance: 37.1
click at [172, 63] on div "New Credit Select Client [PERSON_NAME] Amount 0 Save Close" at bounding box center [274, 135] width 548 height 270
type input "50"
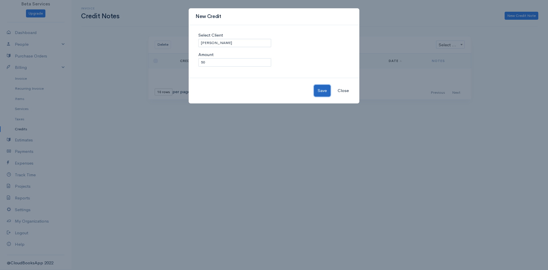
click at [320, 89] on button "Save" at bounding box center [322, 91] width 17 height 12
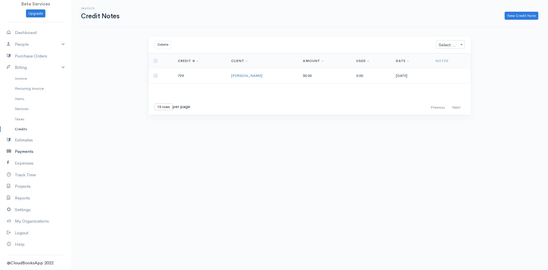
click at [30, 152] on link "Payments" at bounding box center [35, 152] width 71 height 12
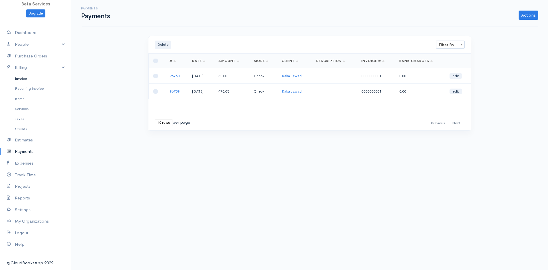
click at [29, 76] on link "Invoice" at bounding box center [35, 78] width 71 height 10
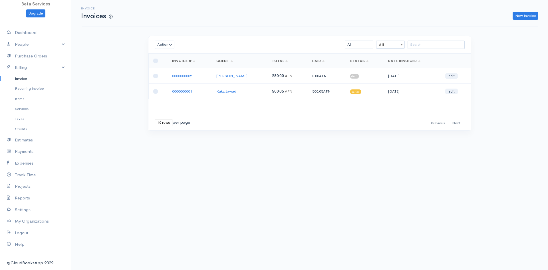
click at [351, 77] on span "draft" at bounding box center [355, 76] width 9 height 5
click at [227, 75] on link "[PERSON_NAME]" at bounding box center [232, 75] width 31 height 5
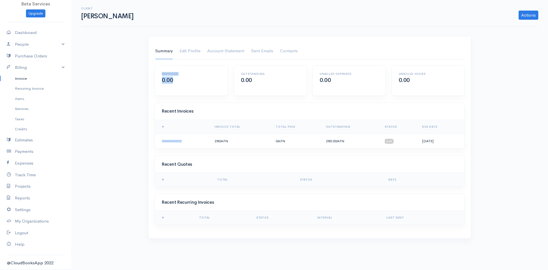
drag, startPoint x: 191, startPoint y: 78, endPoint x: 82, endPoint y: 72, distance: 108.8
click at [82, 72] on div "Client [PERSON_NAME] Actions Archive Client Delete Client Summary Edit Profile …" at bounding box center [309, 122] width 477 height 245
click at [132, 89] on div "Client [PERSON_NAME] Actions Archive Client Delete Client Summary Edit Profile …" at bounding box center [309, 122] width 477 height 245
click at [527, 16] on link "Actions" at bounding box center [529, 15] width 20 height 9
click at [519, 29] on link "Archive Client" at bounding box center [515, 27] width 45 height 10
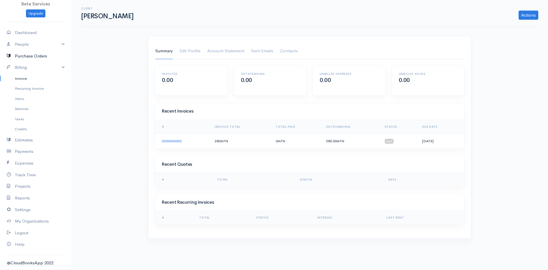
click at [29, 56] on link "Purchase Orders" at bounding box center [35, 56] width 71 height 12
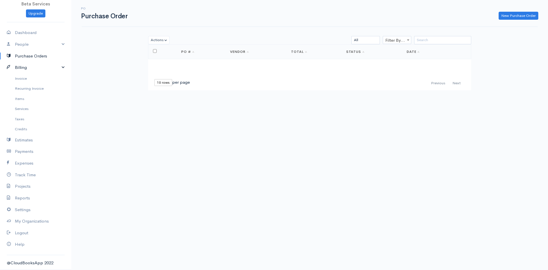
click at [27, 66] on link "Billing" at bounding box center [35, 68] width 71 height 12
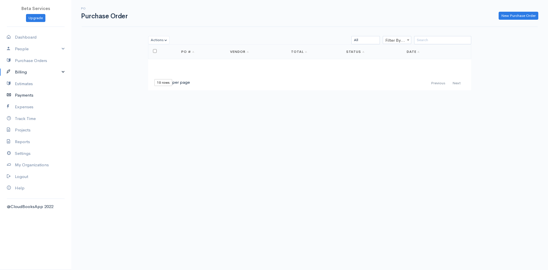
click at [32, 95] on link "Payments" at bounding box center [35, 95] width 71 height 12
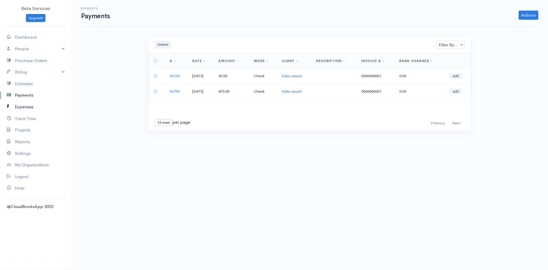
click at [29, 107] on link "Expenses" at bounding box center [35, 107] width 71 height 12
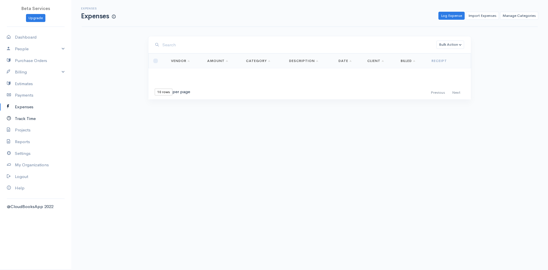
click at [27, 117] on link "Track Time" at bounding box center [35, 119] width 71 height 12
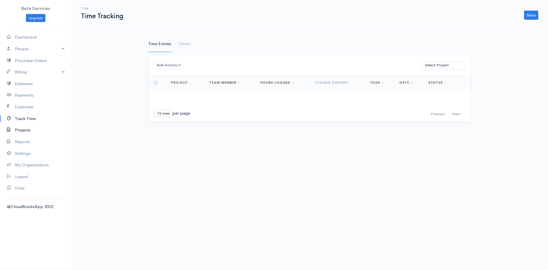
click at [21, 131] on link "Projects" at bounding box center [35, 130] width 71 height 12
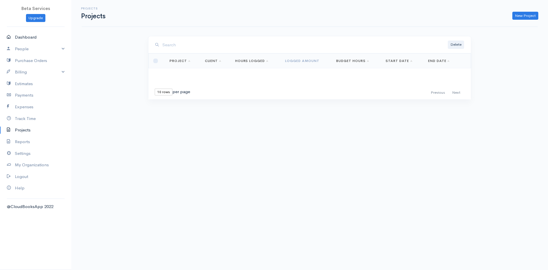
click at [27, 35] on link "Dashboard" at bounding box center [35, 37] width 71 height 12
select select "365"
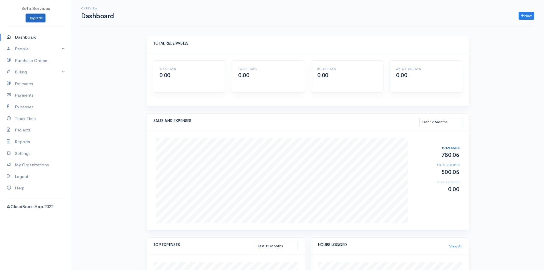
click at [36, 19] on link "Upgrade" at bounding box center [35, 18] width 19 height 8
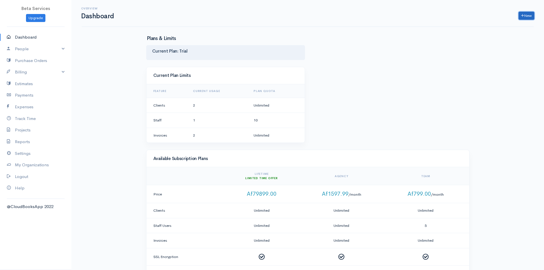
click at [523, 13] on link "New" at bounding box center [527, 16] width 16 height 8
click at [412, 85] on div "Current Plan Limits Feature Current Usage Plan Quota Clients 2 Unlimited Staff …" at bounding box center [307, 108] width 329 height 83
click at [22, 175] on link "Logout" at bounding box center [35, 177] width 71 height 12
